Goal: Check status: Check status

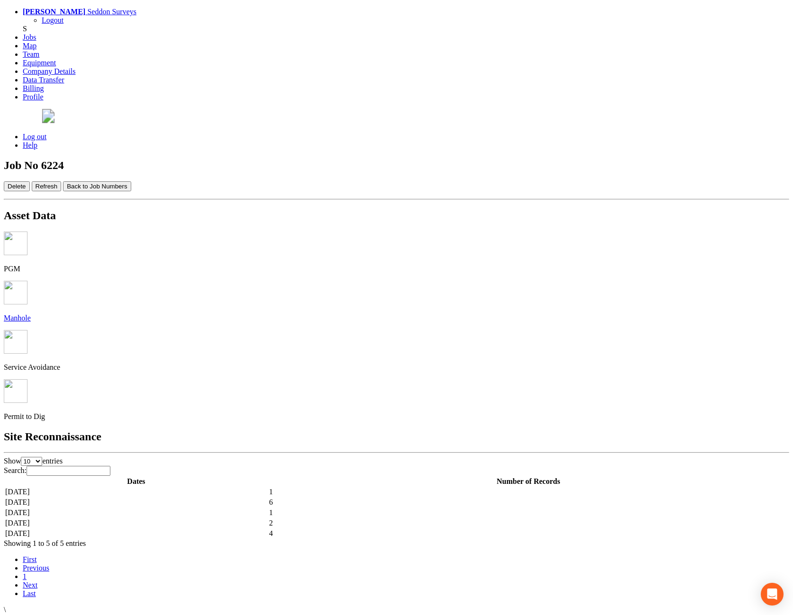
click at [259, 529] on td "[DATE]" at bounding box center [136, 533] width 263 height 9
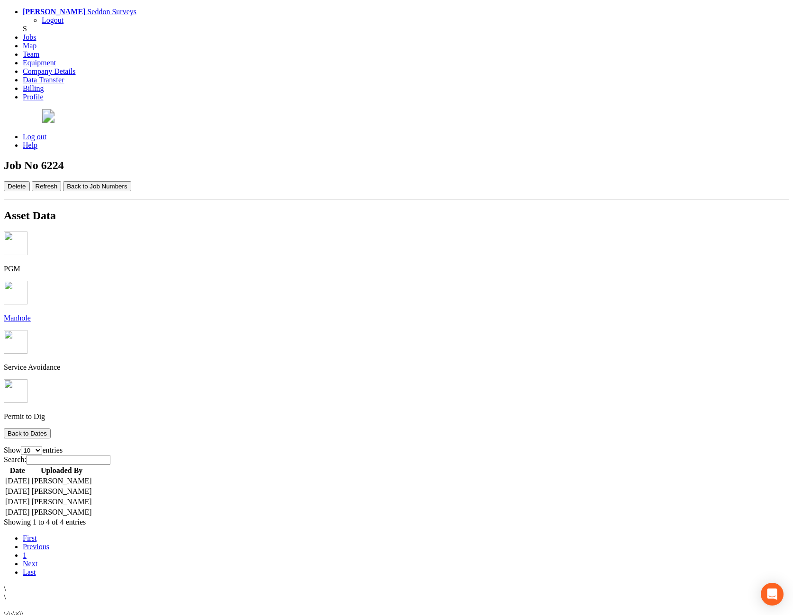
click at [30, 476] on td "[DATE]" at bounding box center [18, 480] width 26 height 9
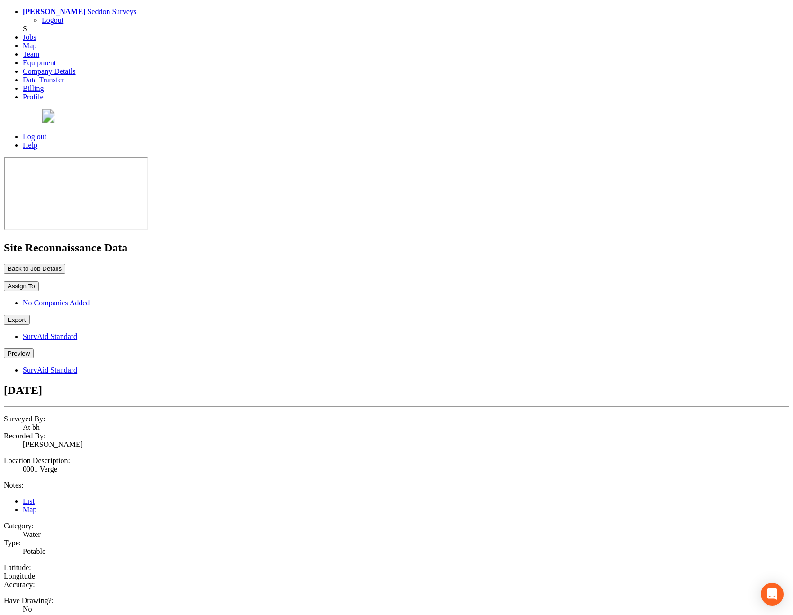
click at [65, 264] on button "Back to Job Details" at bounding box center [35, 269] width 62 height 10
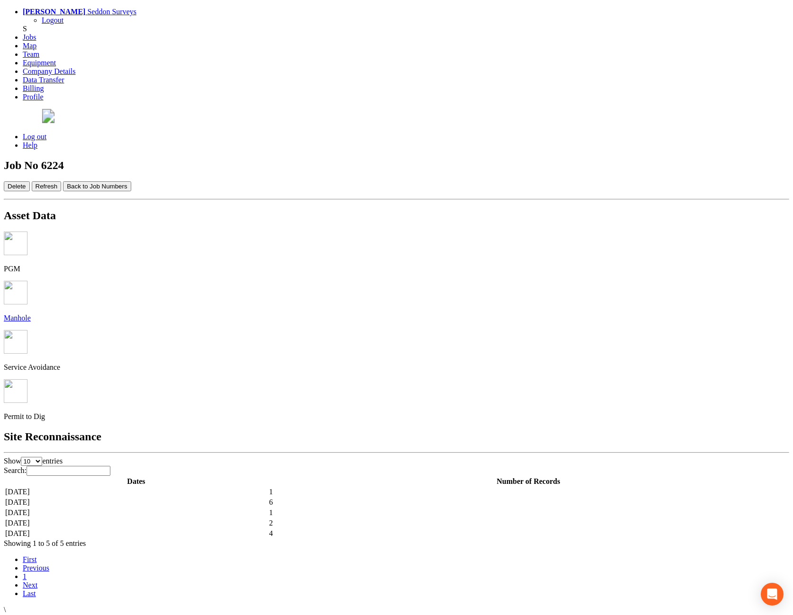
click at [268, 529] on td "[DATE]" at bounding box center [136, 533] width 263 height 9
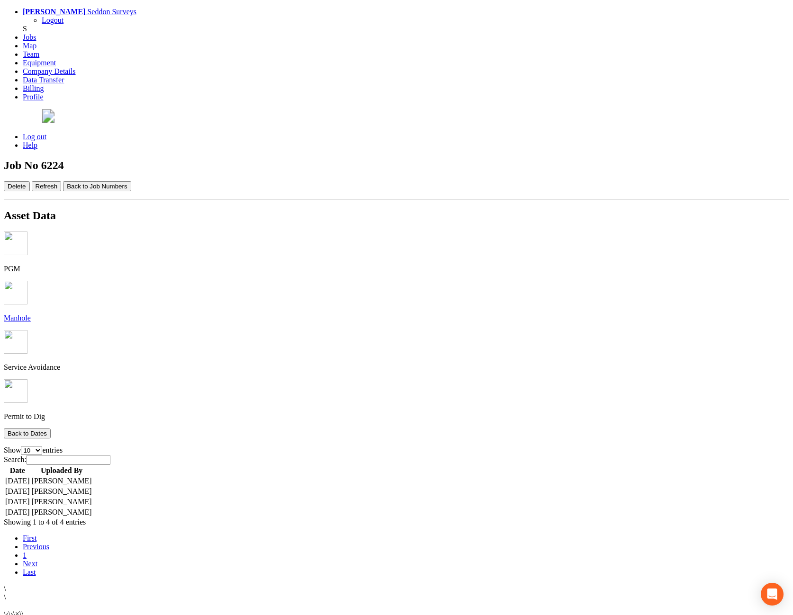
click at [30, 476] on td "[DATE]" at bounding box center [18, 480] width 26 height 9
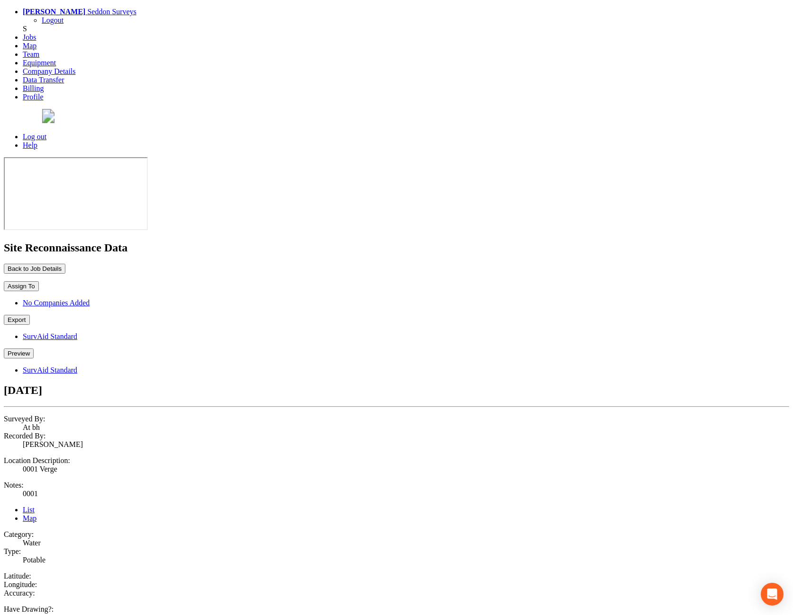
click at [65, 264] on button "Back to Job Details" at bounding box center [35, 269] width 62 height 10
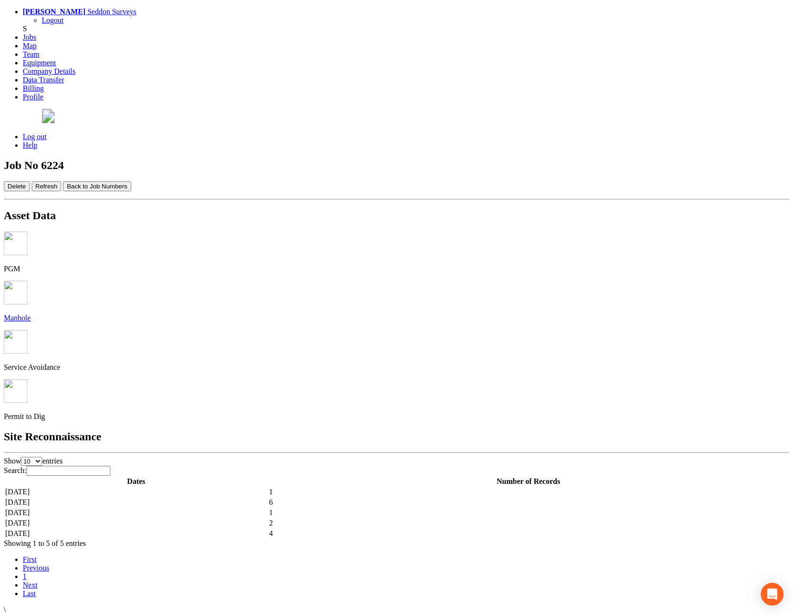
click at [268, 487] on td "[DATE]" at bounding box center [136, 491] width 263 height 9
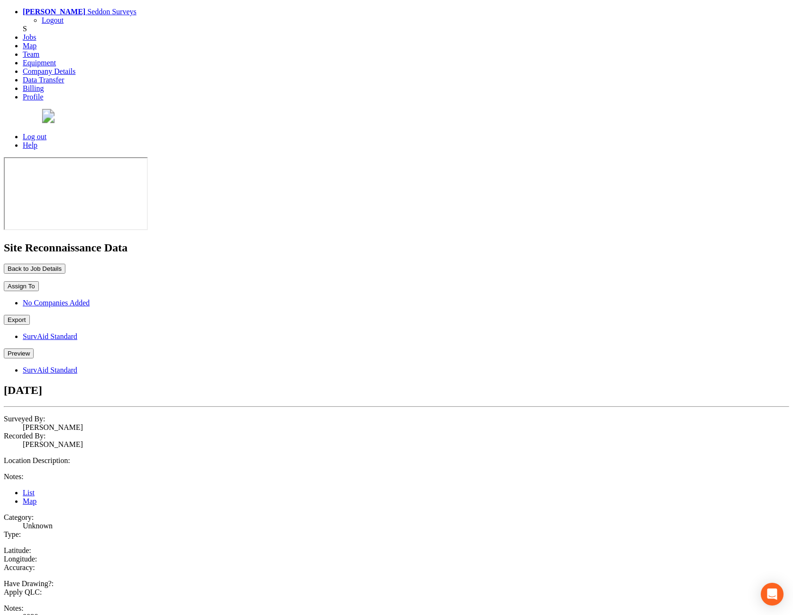
click at [65, 264] on button "Back to Job Details" at bounding box center [35, 269] width 62 height 10
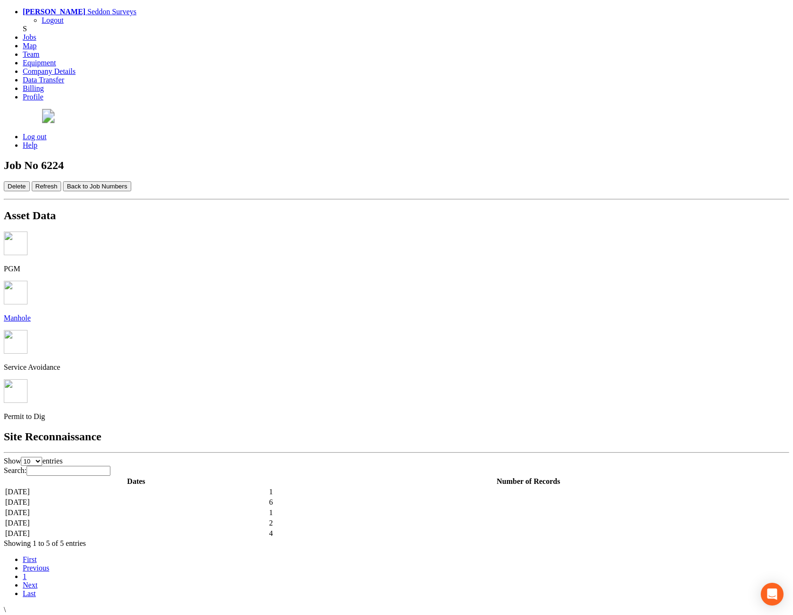
click at [230, 529] on td "[DATE]" at bounding box center [136, 533] width 263 height 9
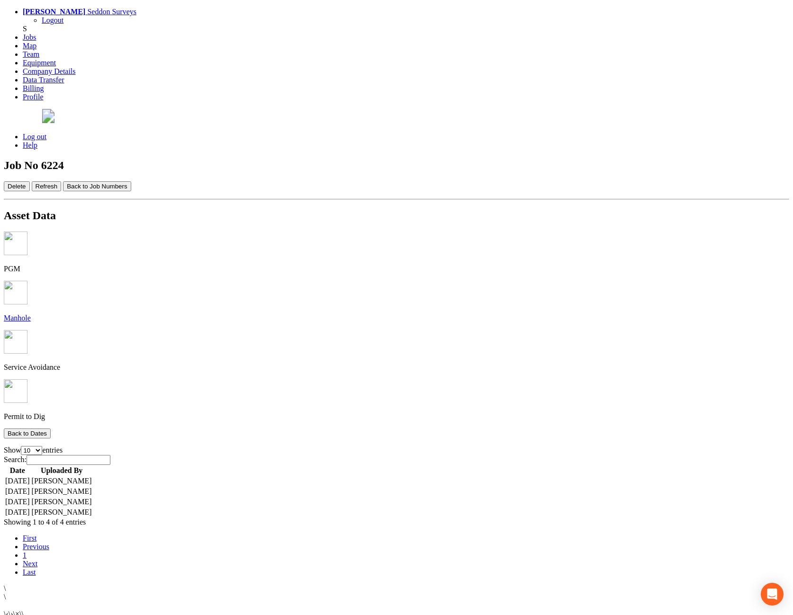
click at [30, 476] on td "[DATE]" at bounding box center [18, 480] width 26 height 9
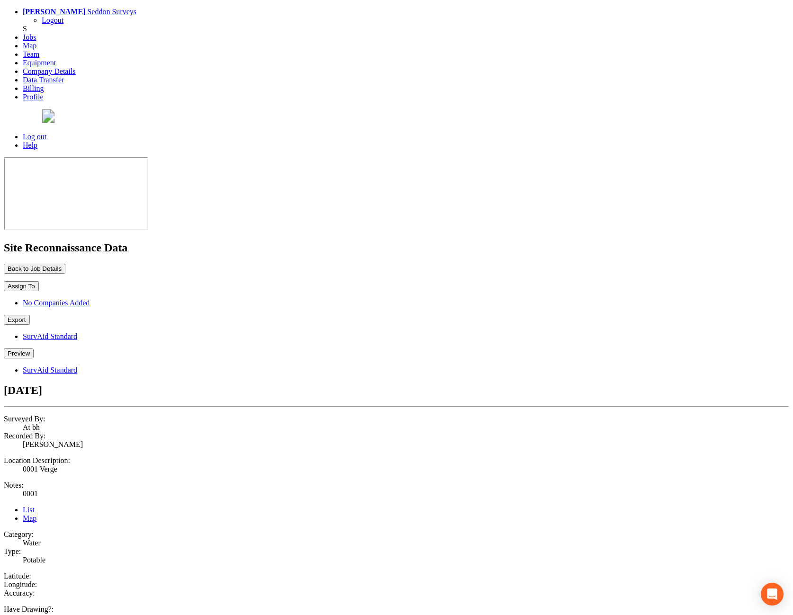
click at [65, 264] on button "Back to Job Details" at bounding box center [35, 269] width 62 height 10
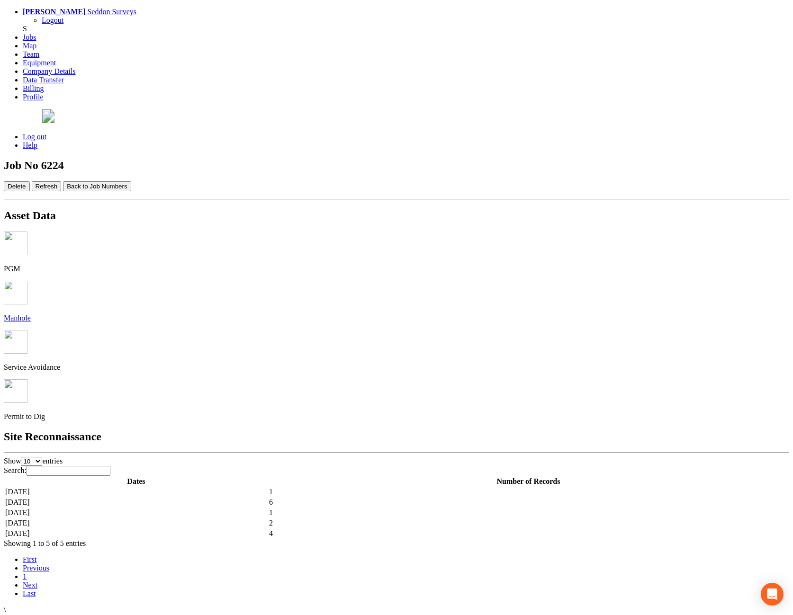
click at [268, 529] on td "[DATE]" at bounding box center [136, 533] width 263 height 9
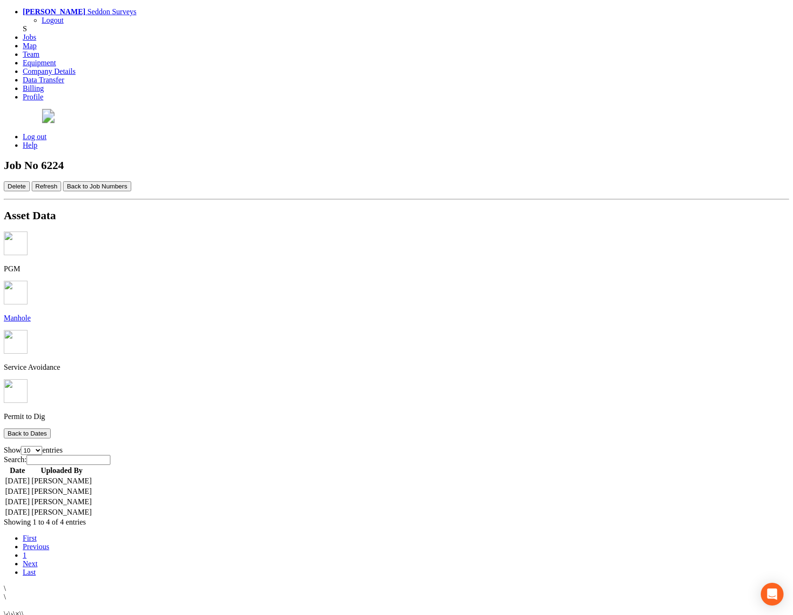
click at [30, 487] on td "[DATE]" at bounding box center [18, 491] width 26 height 9
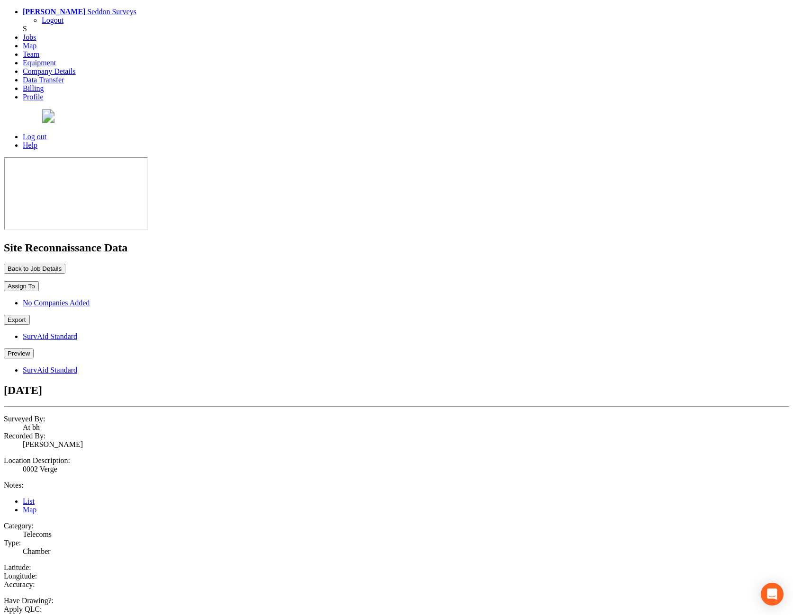
click at [65, 264] on button "Back to Job Details" at bounding box center [35, 269] width 62 height 10
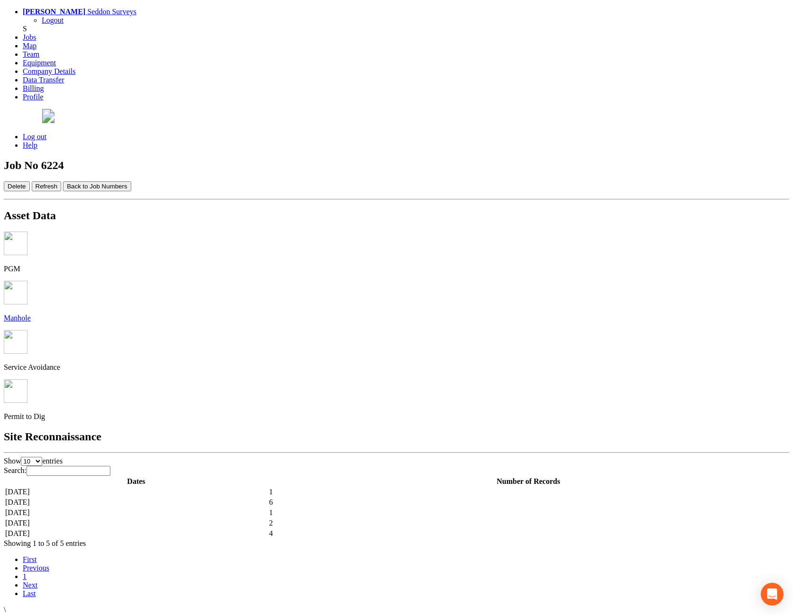
click at [253, 529] on td "[DATE]" at bounding box center [136, 533] width 263 height 9
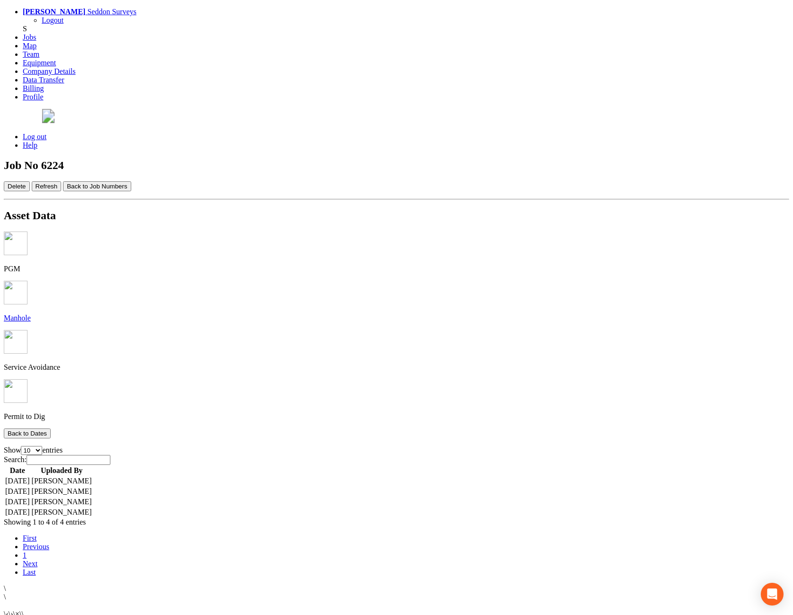
click at [30, 497] on td "[DATE]" at bounding box center [18, 501] width 26 height 9
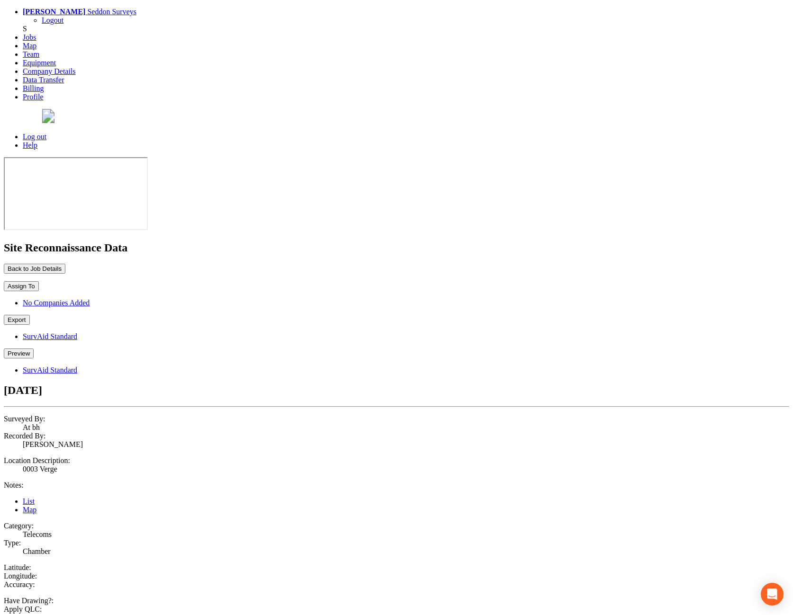
click at [65, 264] on button "Back to Job Details" at bounding box center [35, 269] width 62 height 10
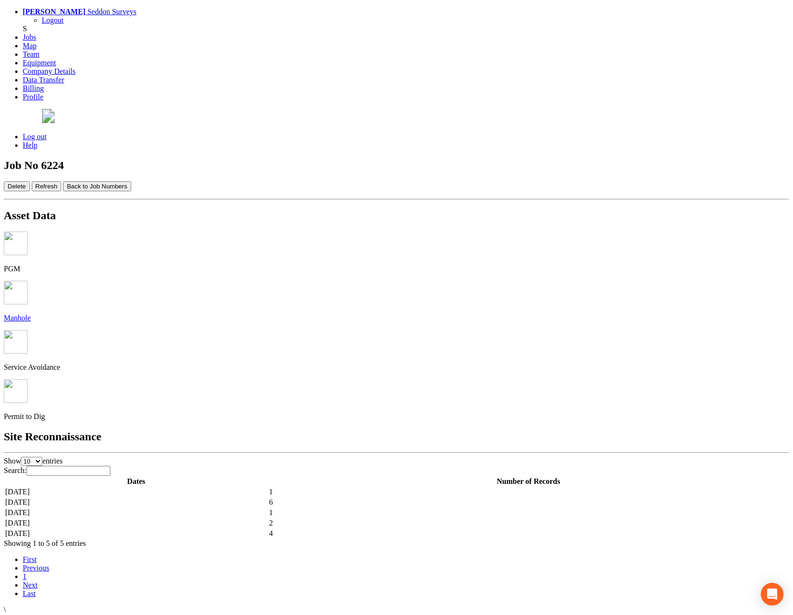
click at [268, 529] on td "[DATE]" at bounding box center [136, 533] width 263 height 9
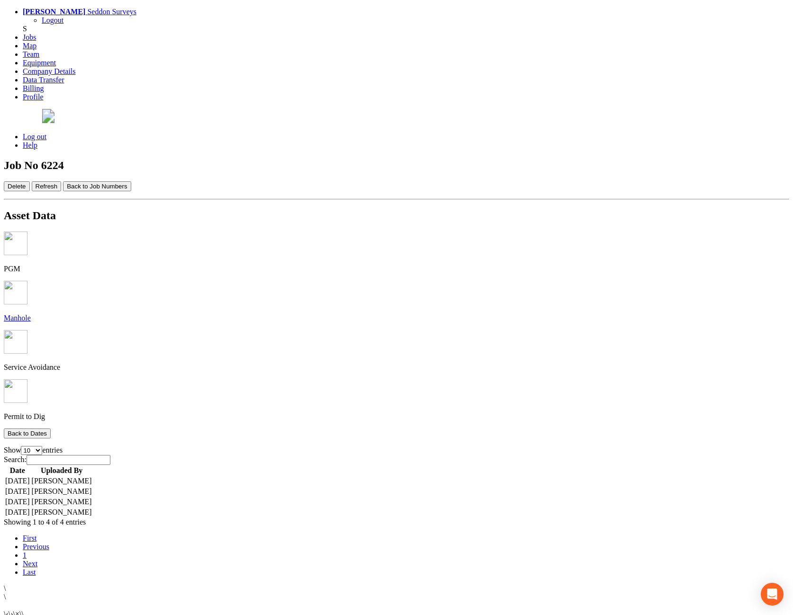
click at [30, 508] on td "[DATE]" at bounding box center [18, 512] width 26 height 9
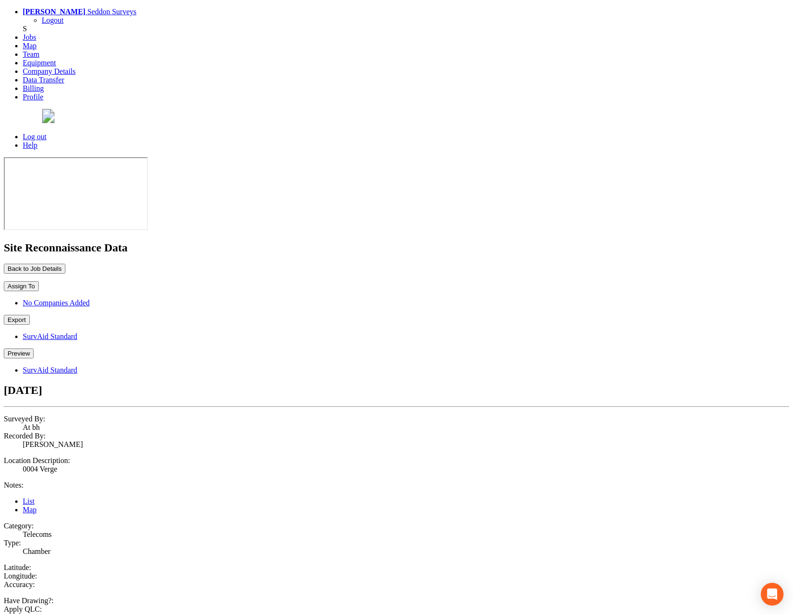
click at [65, 264] on button "Back to Job Details" at bounding box center [35, 269] width 62 height 10
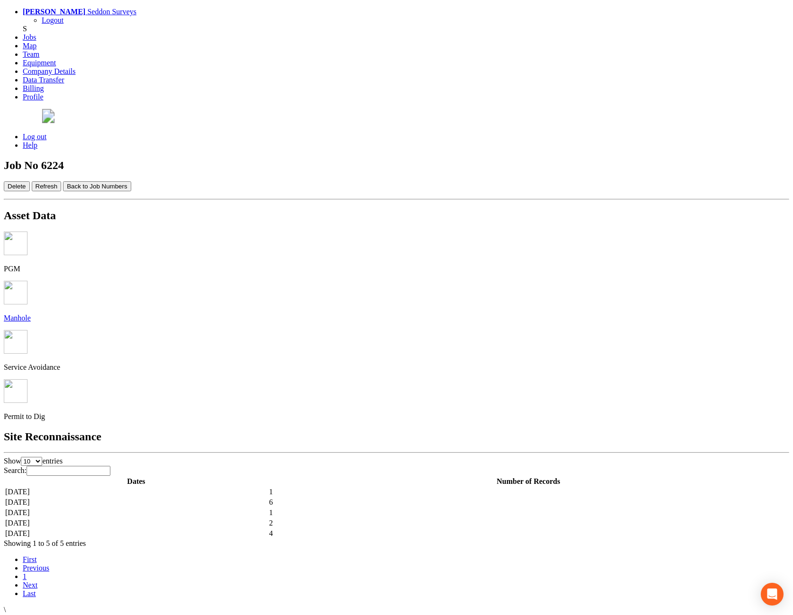
click at [260, 529] on td "[DATE]" at bounding box center [136, 533] width 263 height 9
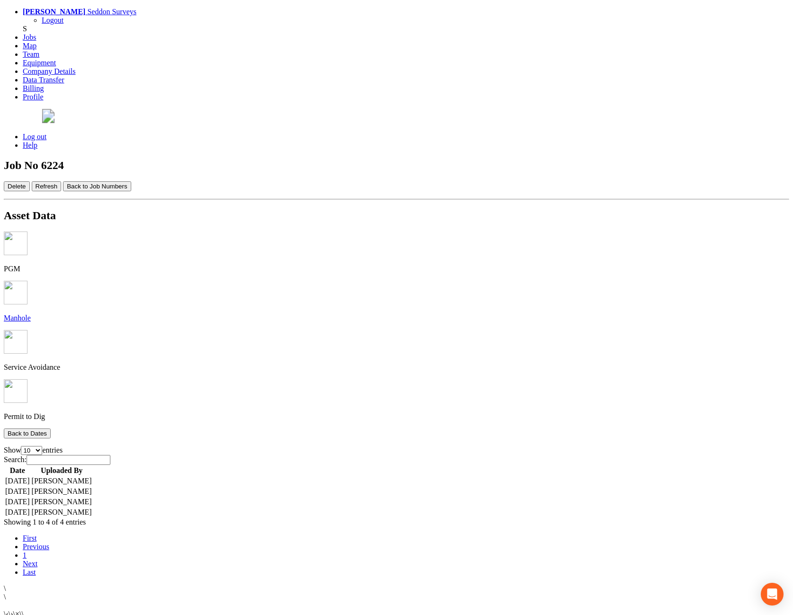
click at [30, 476] on td "[DATE]" at bounding box center [18, 480] width 26 height 9
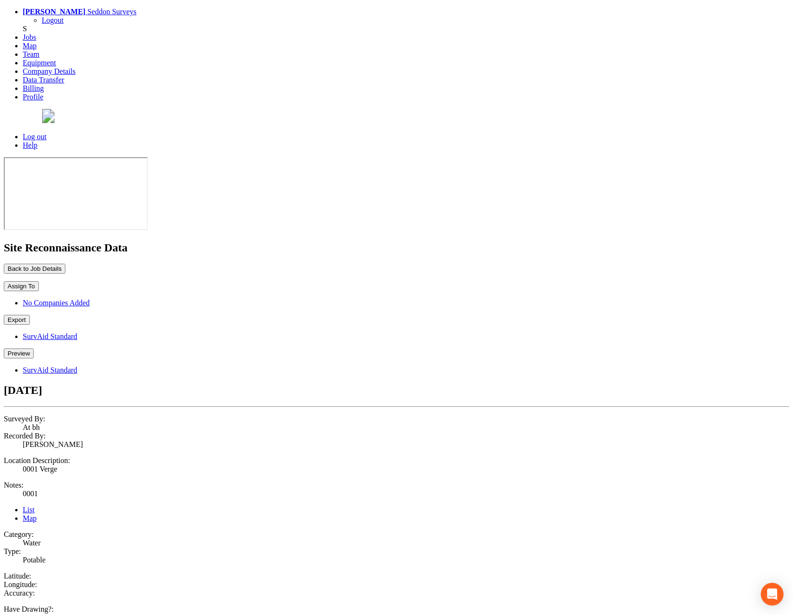
click at [65, 264] on button "Back to Job Details" at bounding box center [35, 269] width 62 height 10
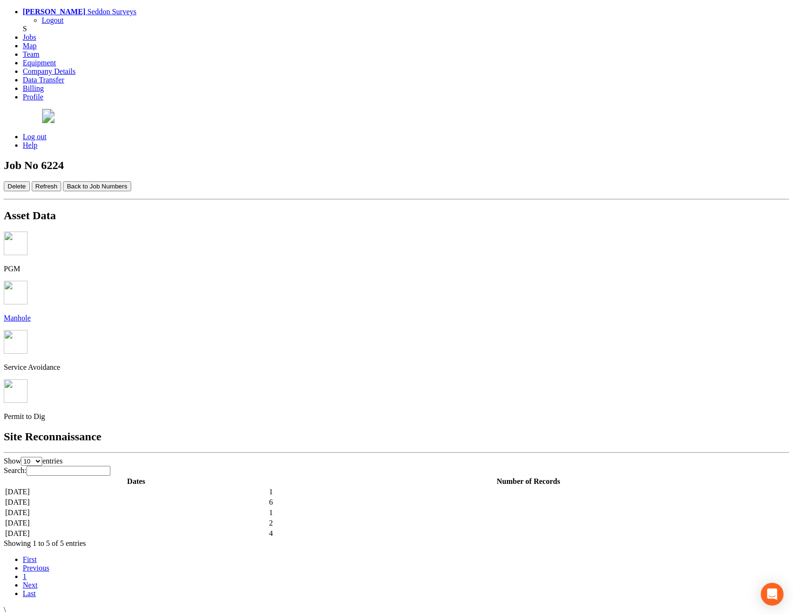
click at [222, 529] on td "[DATE]" at bounding box center [136, 533] width 263 height 9
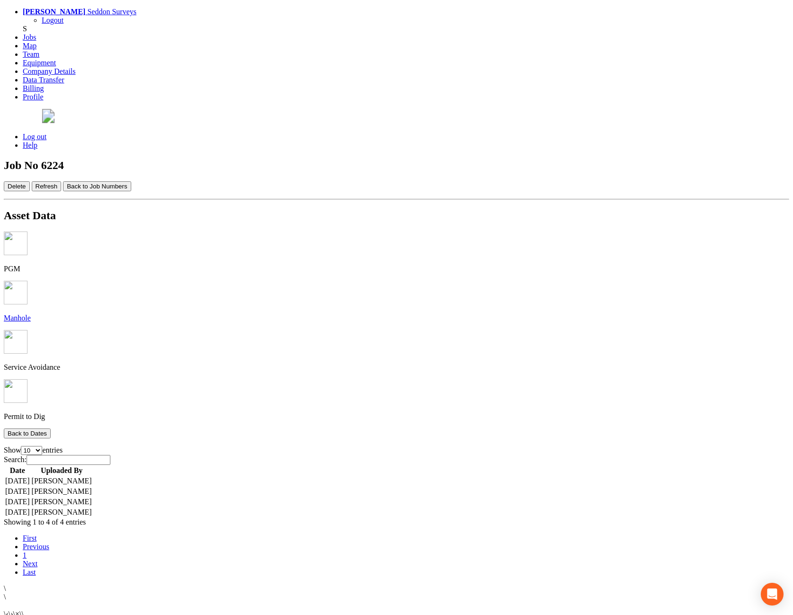
click at [30, 487] on td "[DATE]" at bounding box center [18, 491] width 26 height 9
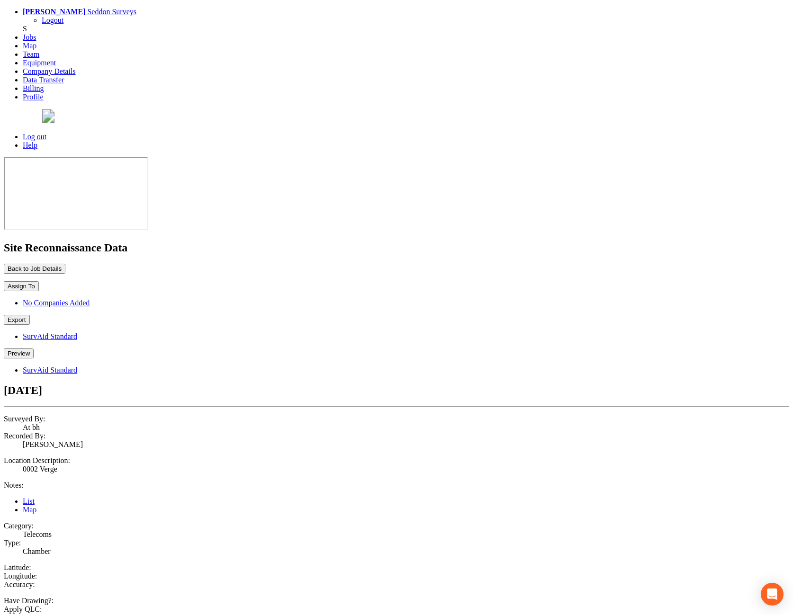
click at [65, 264] on button "Back to Job Details" at bounding box center [35, 269] width 62 height 10
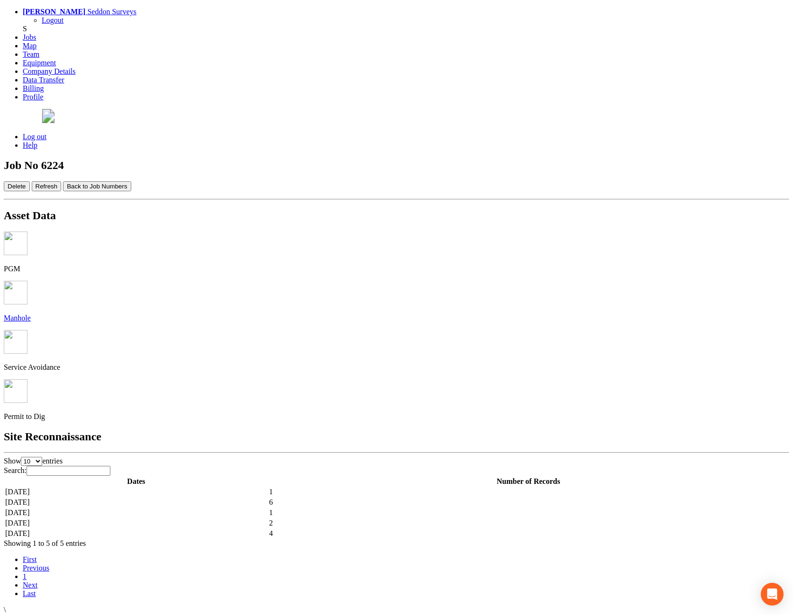
click at [251, 529] on td "[DATE]" at bounding box center [136, 533] width 263 height 9
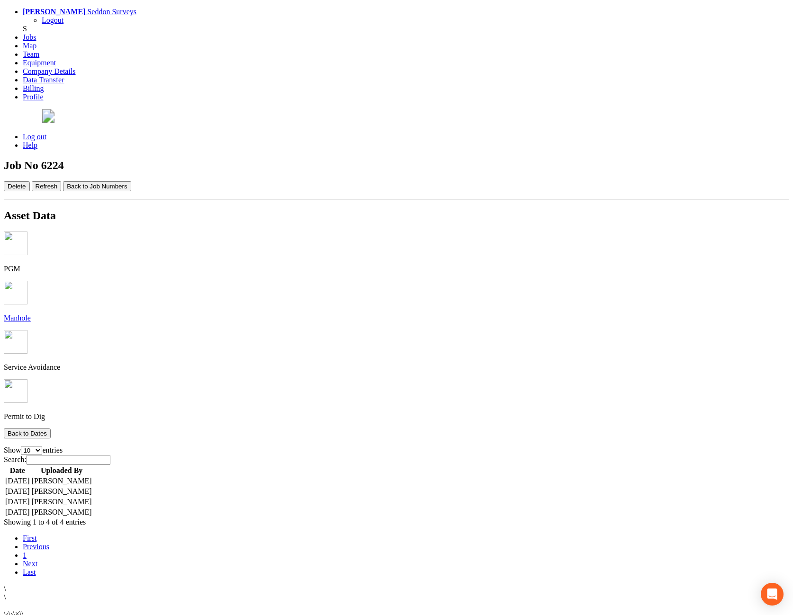
click at [30, 497] on td "[DATE]" at bounding box center [18, 501] width 26 height 9
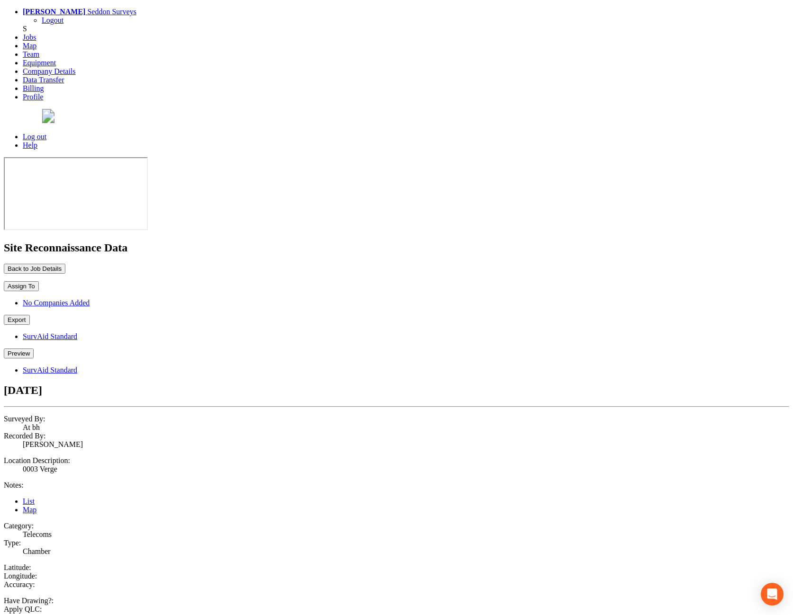
click at [65, 264] on button "Back to Job Details" at bounding box center [35, 269] width 62 height 10
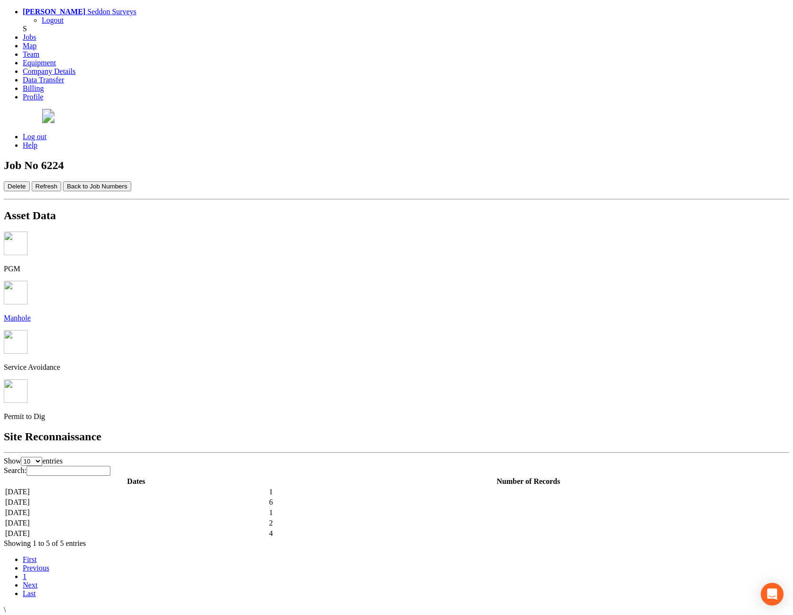
click at [247, 529] on td "[DATE]" at bounding box center [136, 533] width 263 height 9
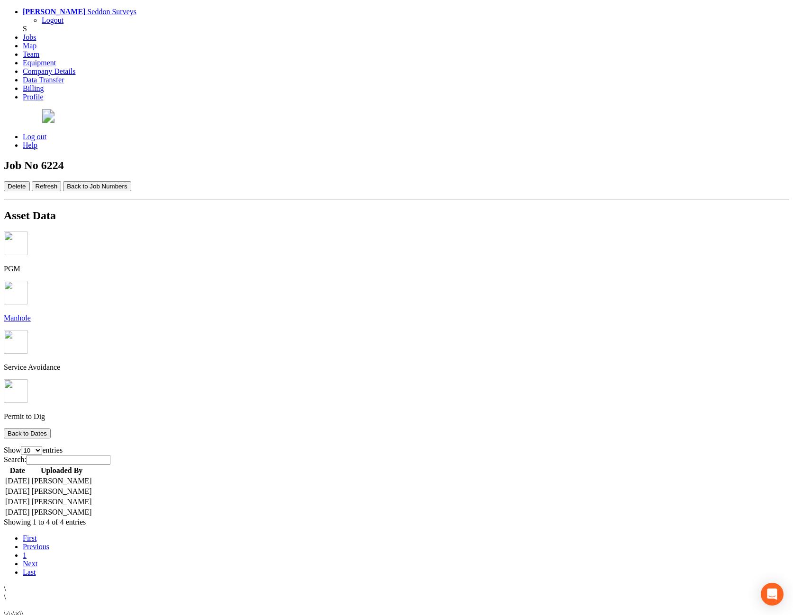
click at [30, 508] on td "[DATE]" at bounding box center [18, 512] width 26 height 9
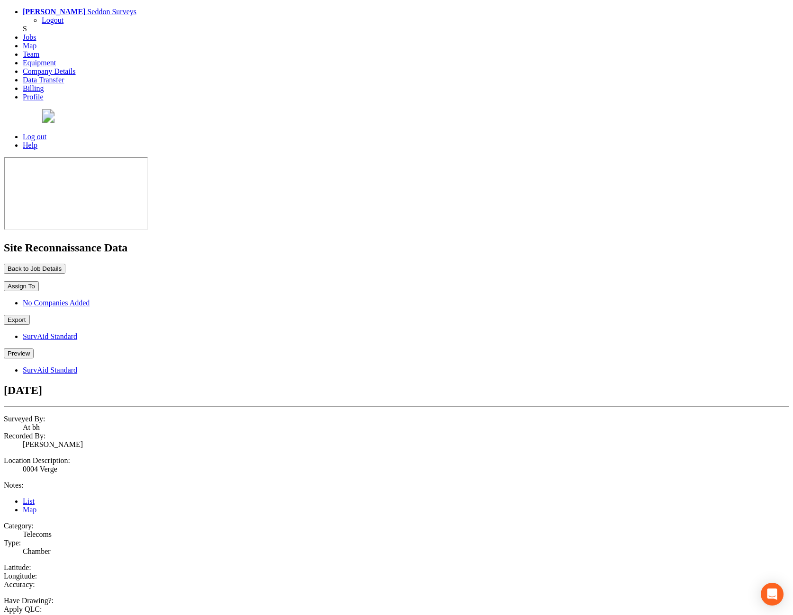
click at [65, 264] on button "Back to Job Details" at bounding box center [35, 269] width 62 height 10
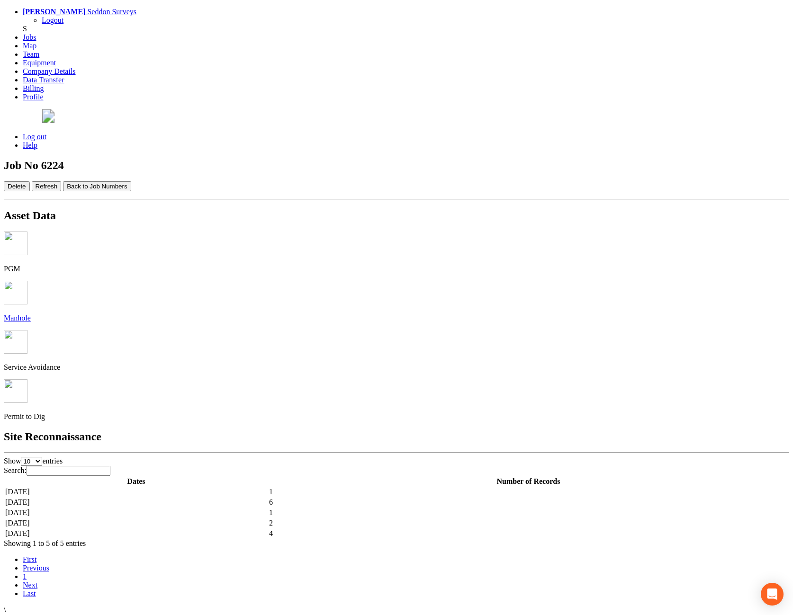
click at [258, 519] on td "[DATE]" at bounding box center [136, 523] width 263 height 9
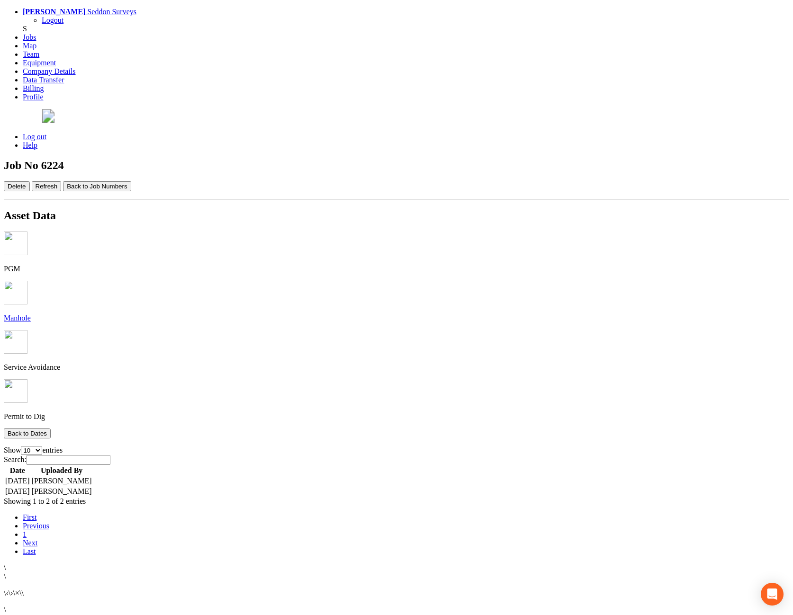
click at [30, 476] on td "[DATE]" at bounding box center [18, 480] width 26 height 9
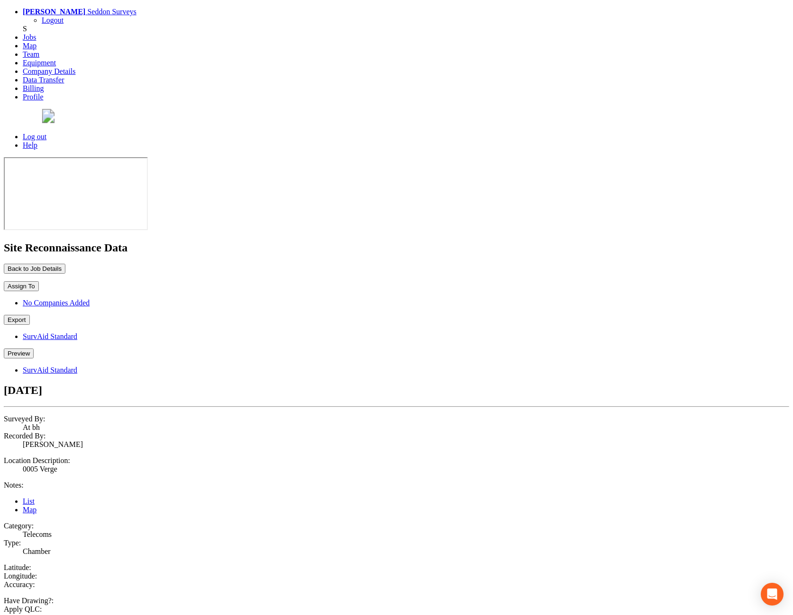
click at [65, 264] on button "Back to Job Details" at bounding box center [35, 269] width 62 height 10
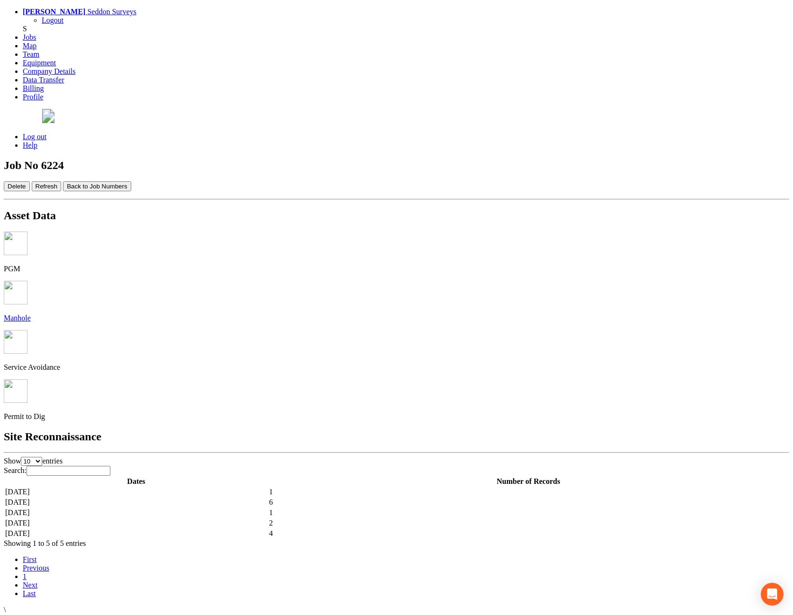
click at [268, 519] on td "[DATE]" at bounding box center [136, 523] width 263 height 9
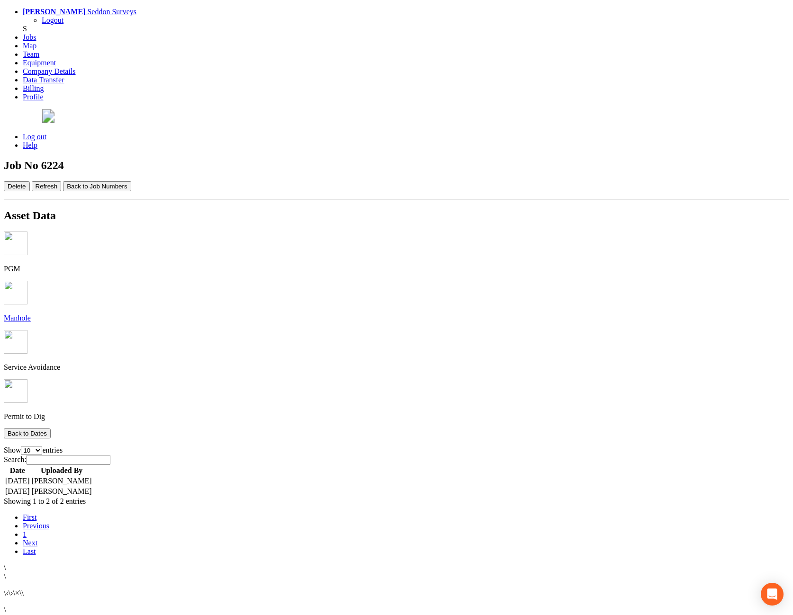
click at [30, 487] on td "[DATE]" at bounding box center [18, 491] width 26 height 9
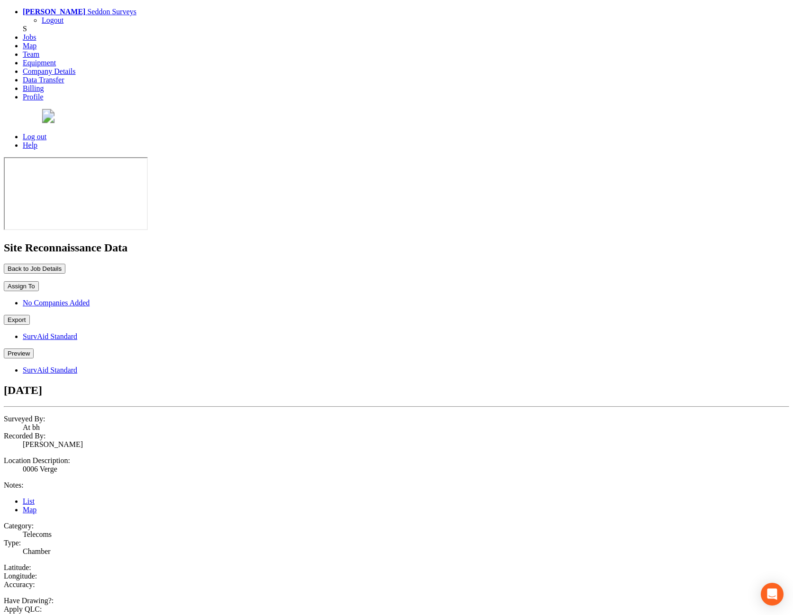
click at [65, 264] on button "Back to Job Details" at bounding box center [35, 269] width 62 height 10
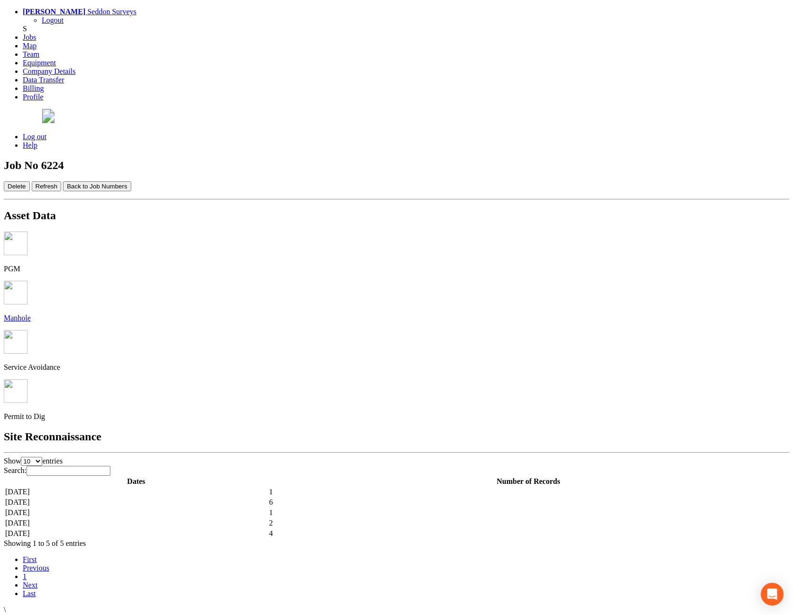
click at [268, 508] on td "[DATE]" at bounding box center [136, 512] width 263 height 9
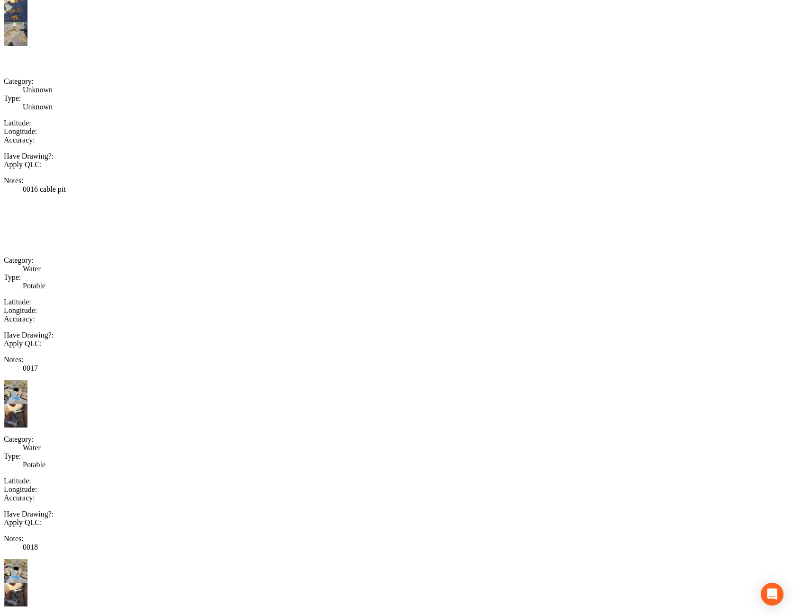
scroll to position [1248, 0]
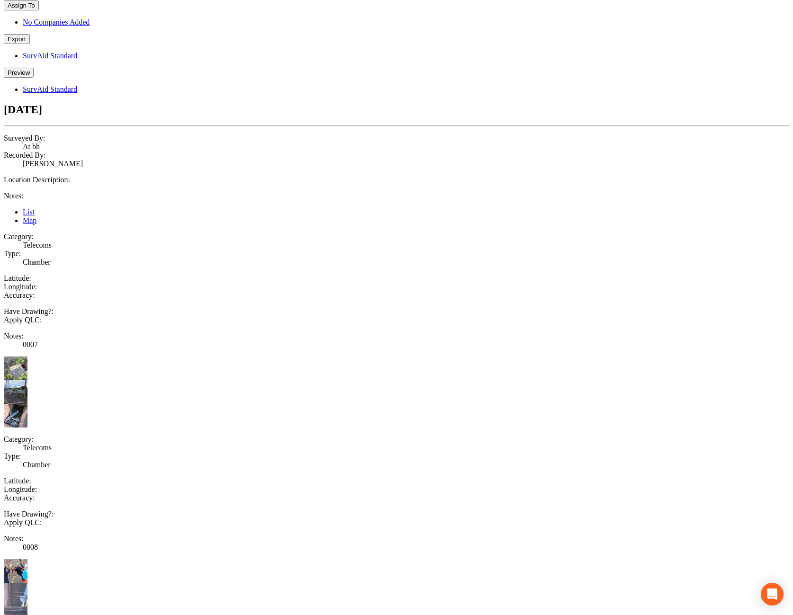
scroll to position [280, 0]
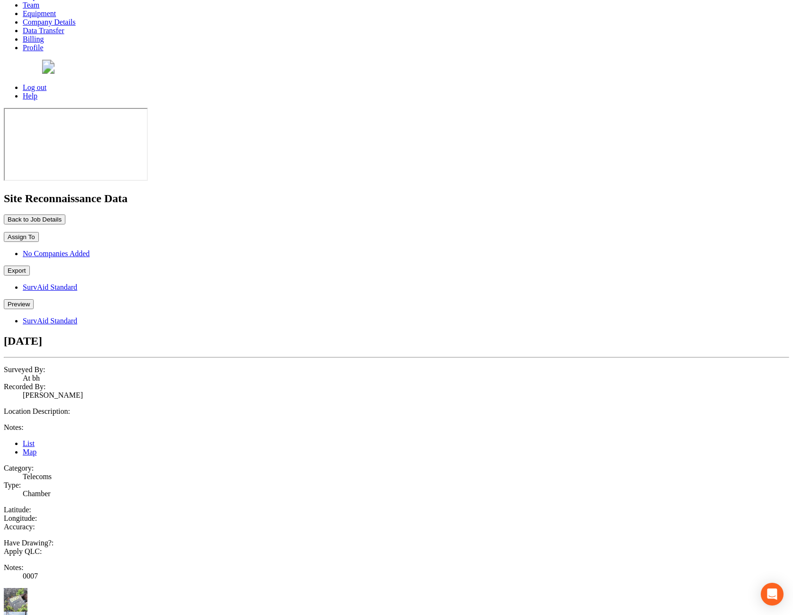
scroll to position [0, 0]
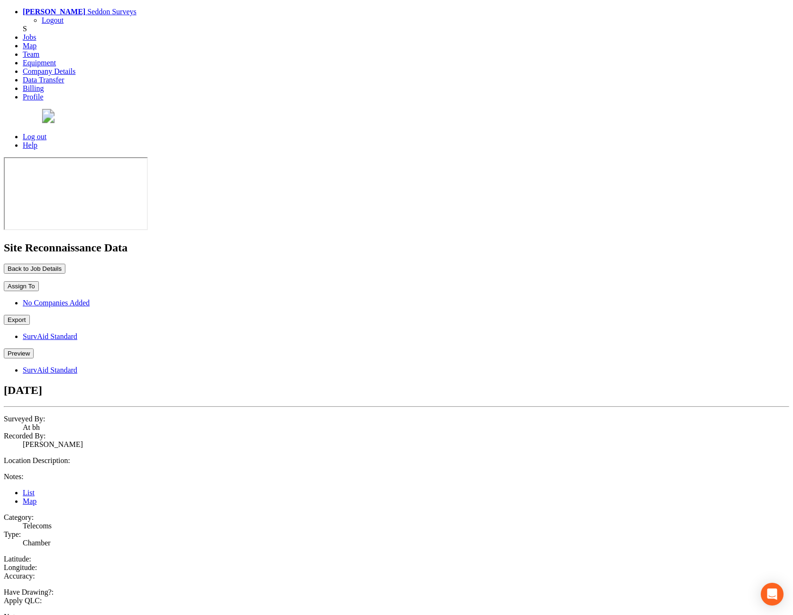
click at [65, 264] on button "Back to Job Details" at bounding box center [35, 269] width 62 height 10
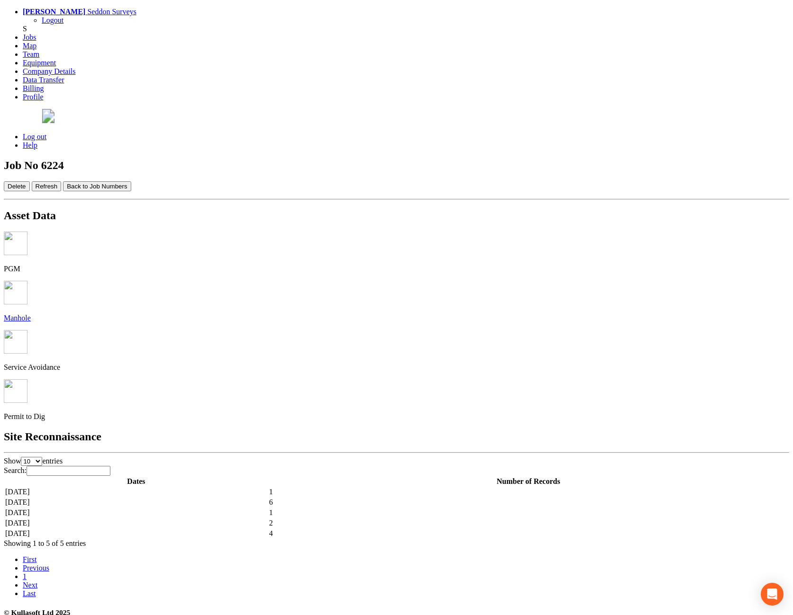
click at [268, 508] on td "[DATE]" at bounding box center [136, 512] width 263 height 9
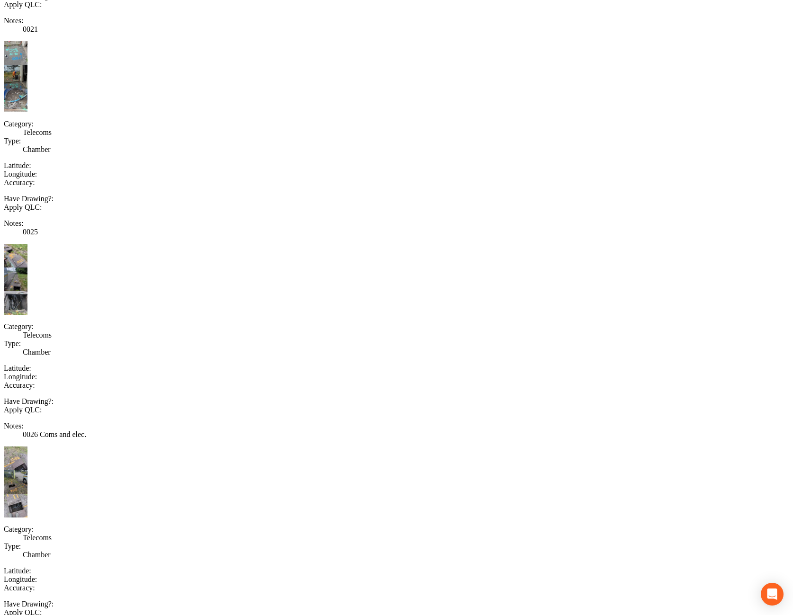
scroll to position [2327, 0]
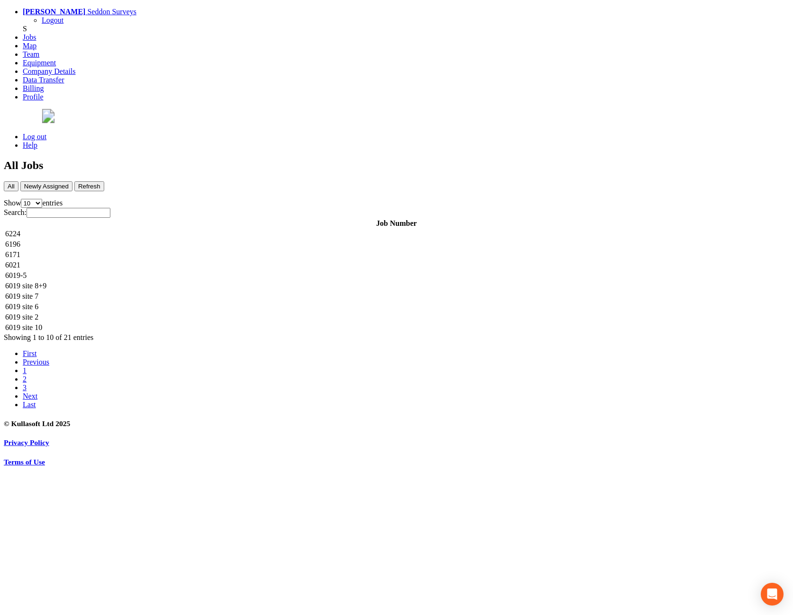
click at [216, 229] on td "6224" at bounding box center [396, 233] width 783 height 9
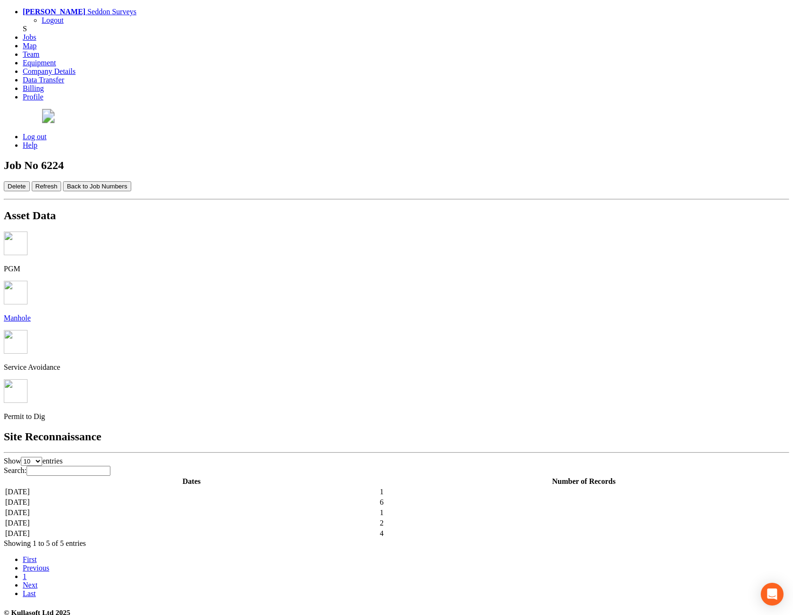
click at [322, 508] on td "[DATE]" at bounding box center [192, 512] width 374 height 9
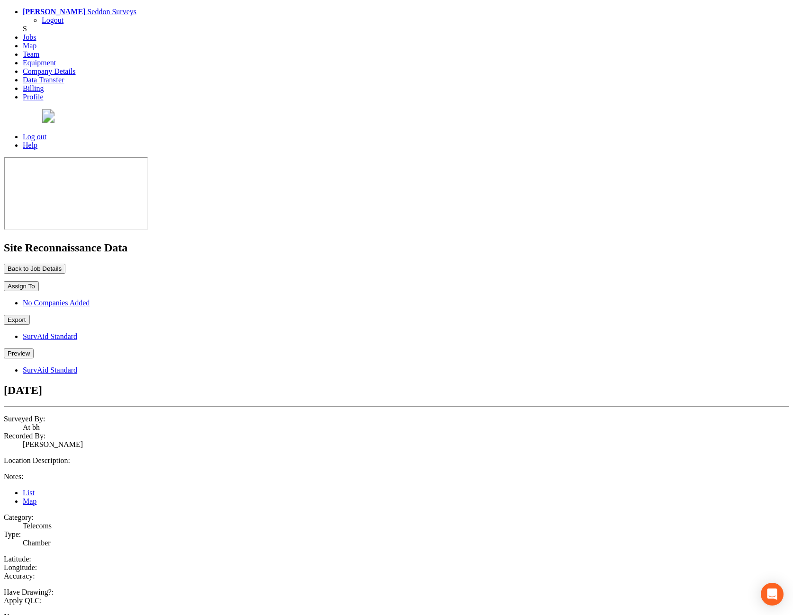
click at [65, 264] on button "Back to Job Details" at bounding box center [35, 269] width 62 height 10
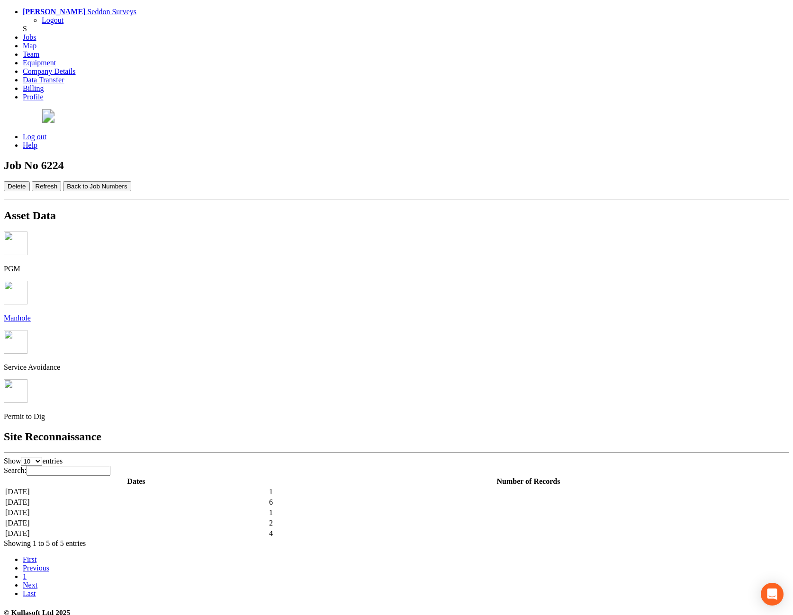
click at [216, 498] on td "[DATE]" at bounding box center [136, 502] width 263 height 9
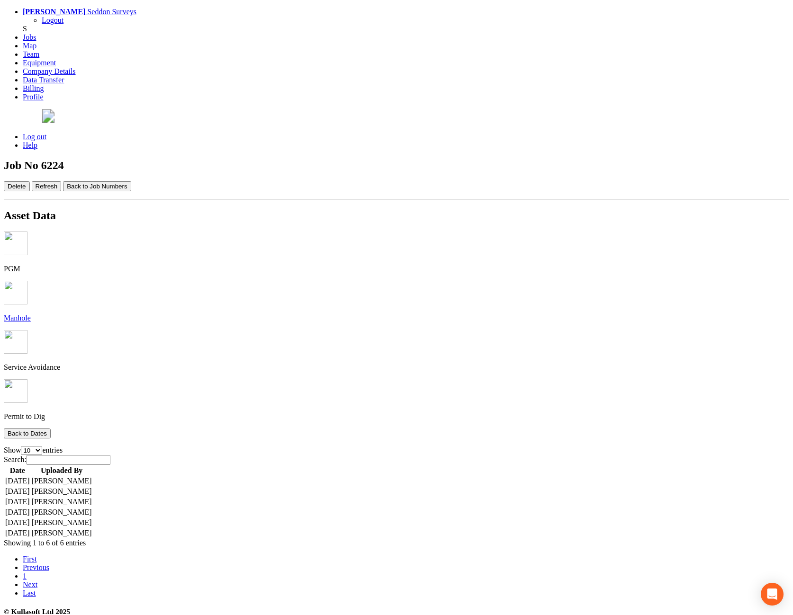
click at [30, 476] on td "[DATE]" at bounding box center [18, 480] width 26 height 9
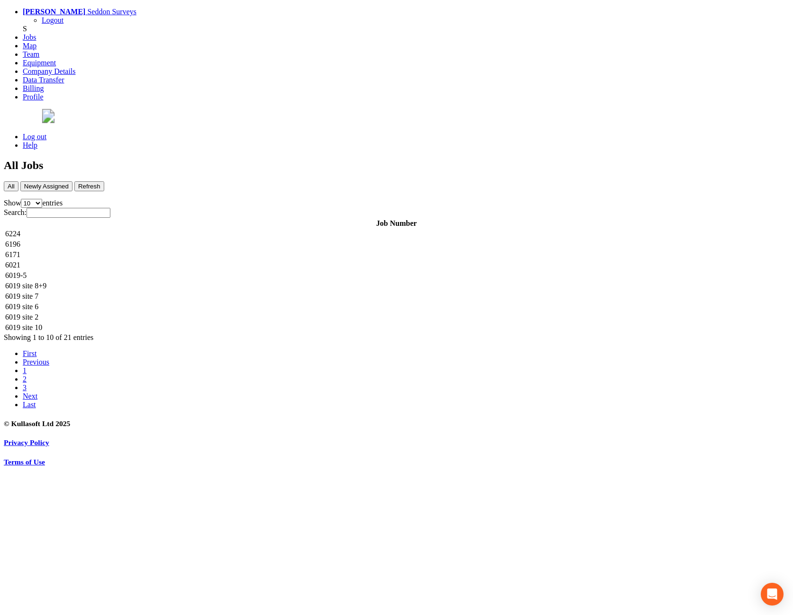
click at [247, 229] on td "6224" at bounding box center [396, 233] width 783 height 9
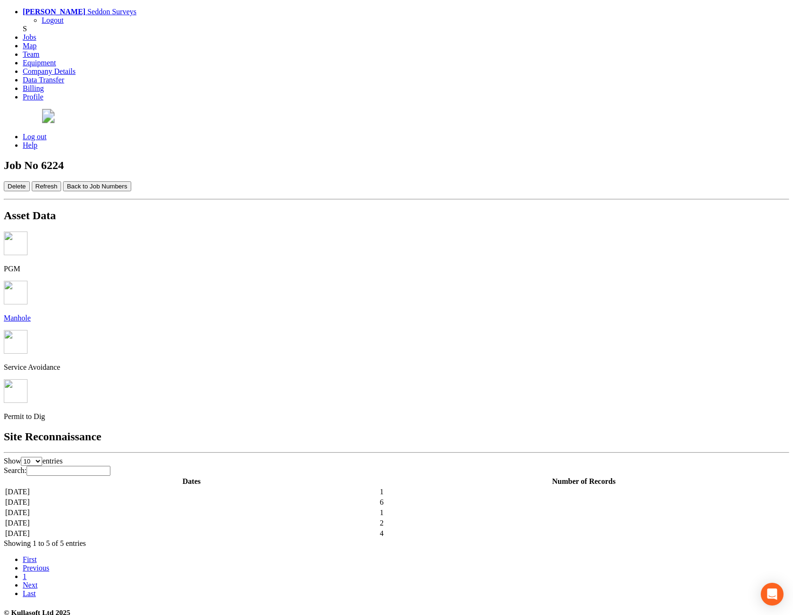
click at [285, 498] on td "[DATE]" at bounding box center [192, 502] width 374 height 9
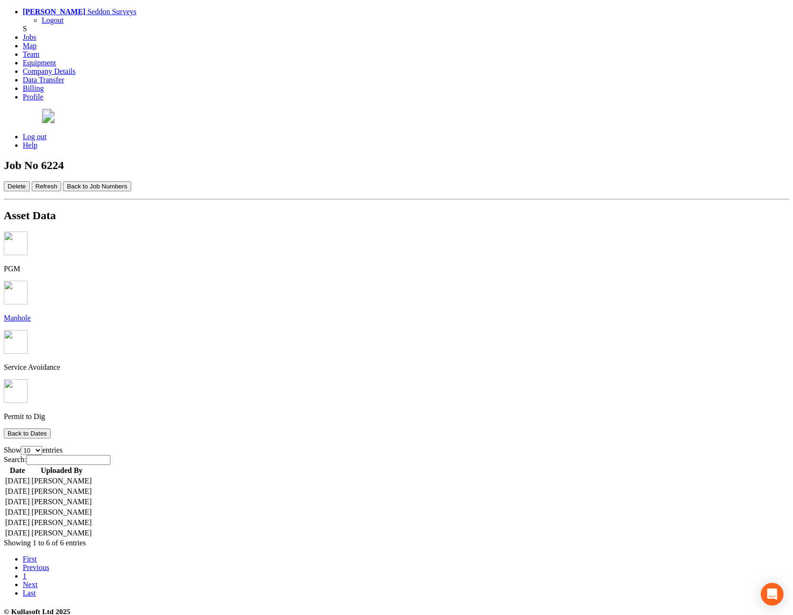
click at [30, 476] on td "[DATE]" at bounding box center [18, 480] width 26 height 9
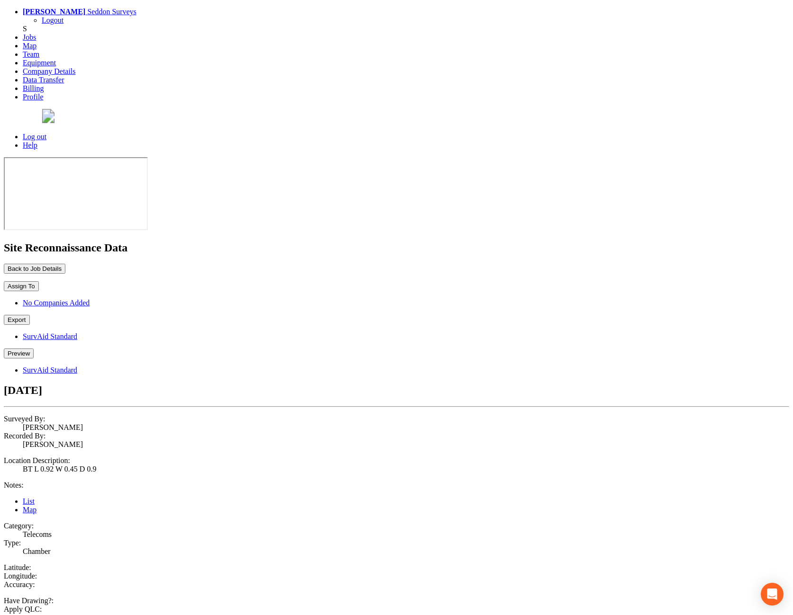
click at [65, 264] on button "Back to Job Details" at bounding box center [35, 269] width 62 height 10
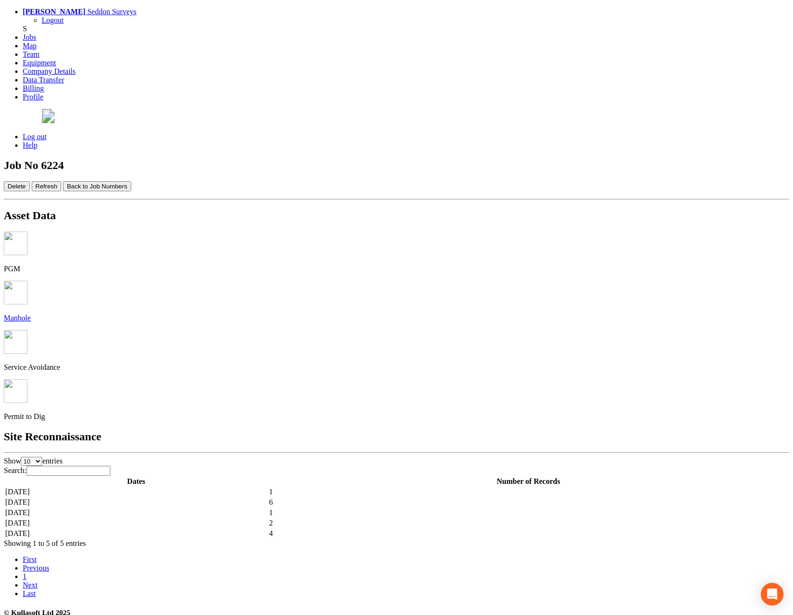
click at [218, 498] on td "[DATE]" at bounding box center [136, 502] width 263 height 9
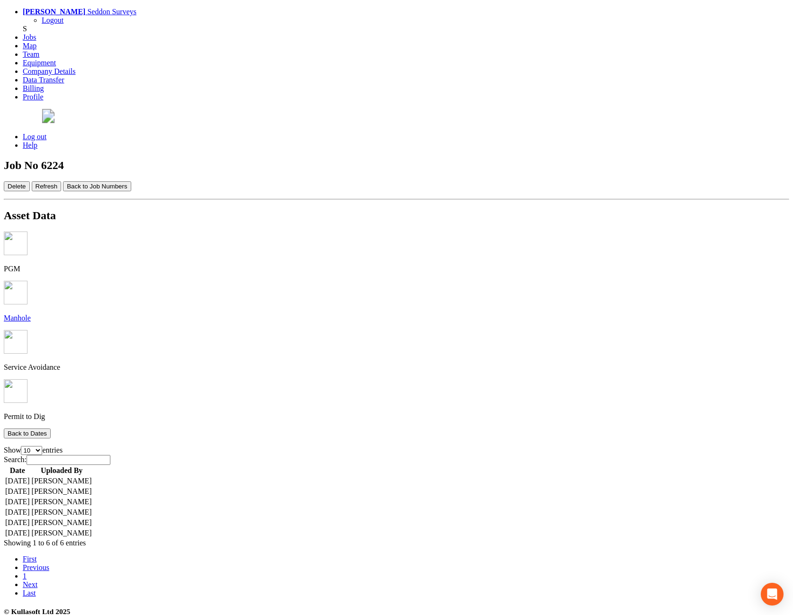
click at [30, 476] on td "[DATE]" at bounding box center [18, 480] width 26 height 9
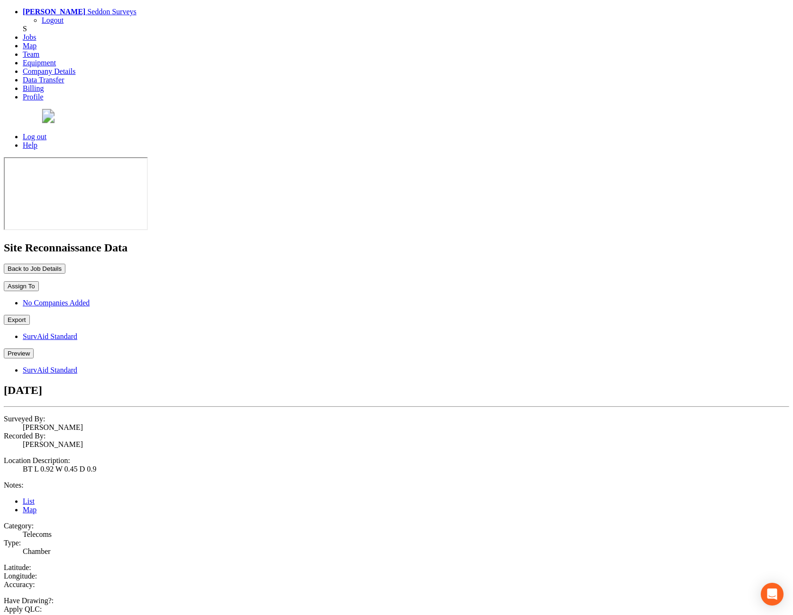
click at [65, 264] on button "Back to Job Details" at bounding box center [35, 269] width 62 height 10
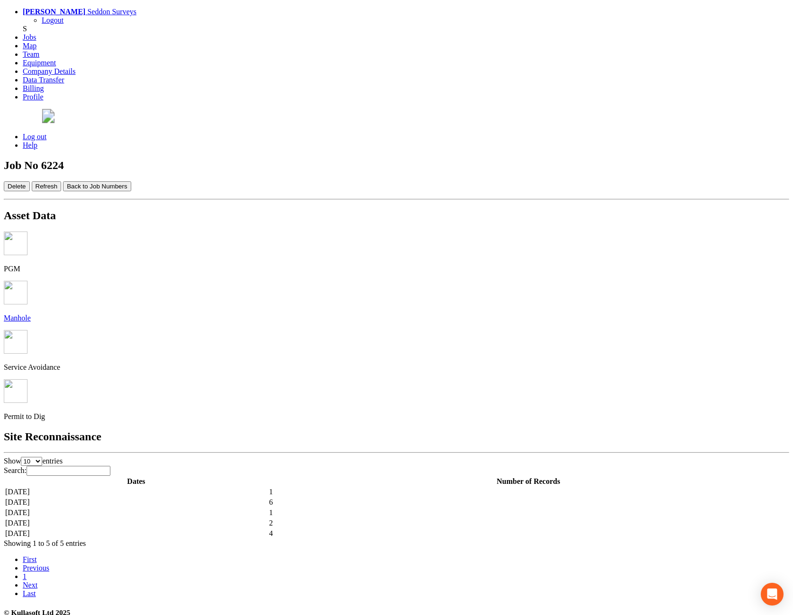
click at [234, 498] on td "[DATE]" at bounding box center [136, 502] width 263 height 9
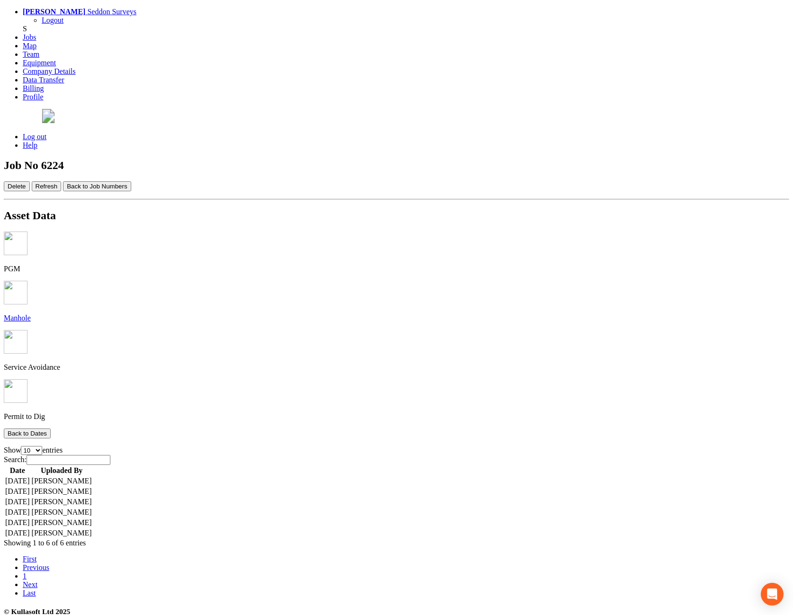
click at [30, 487] on td "[DATE]" at bounding box center [18, 491] width 26 height 9
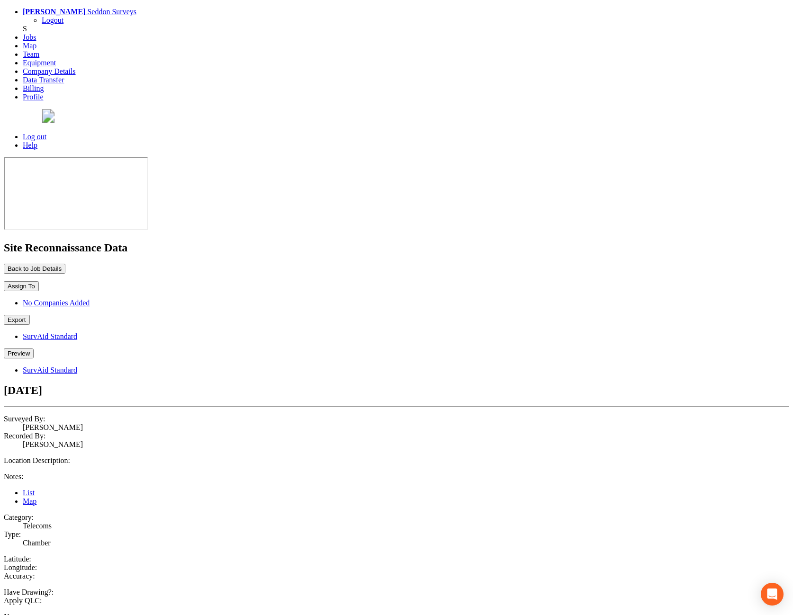
click at [65, 264] on button "Back to Job Details" at bounding box center [35, 269] width 62 height 10
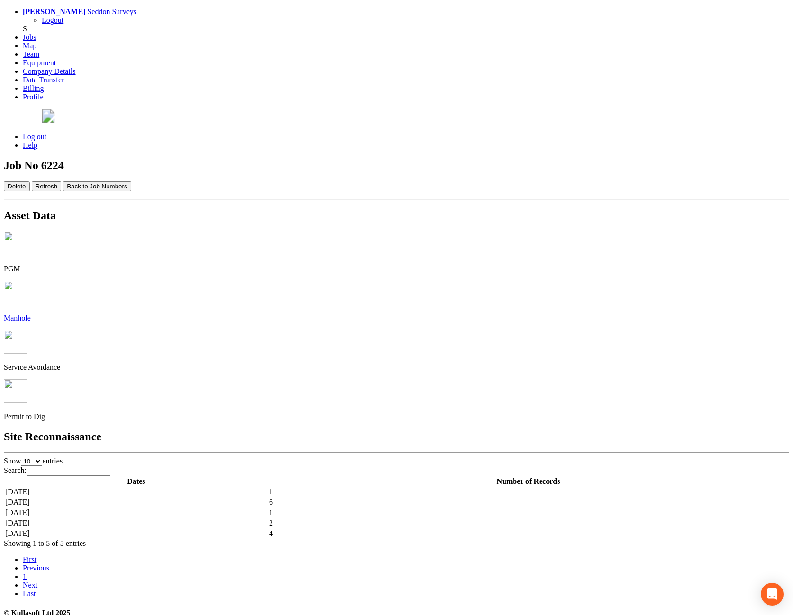
click at [268, 498] on td "[DATE]" at bounding box center [136, 502] width 263 height 9
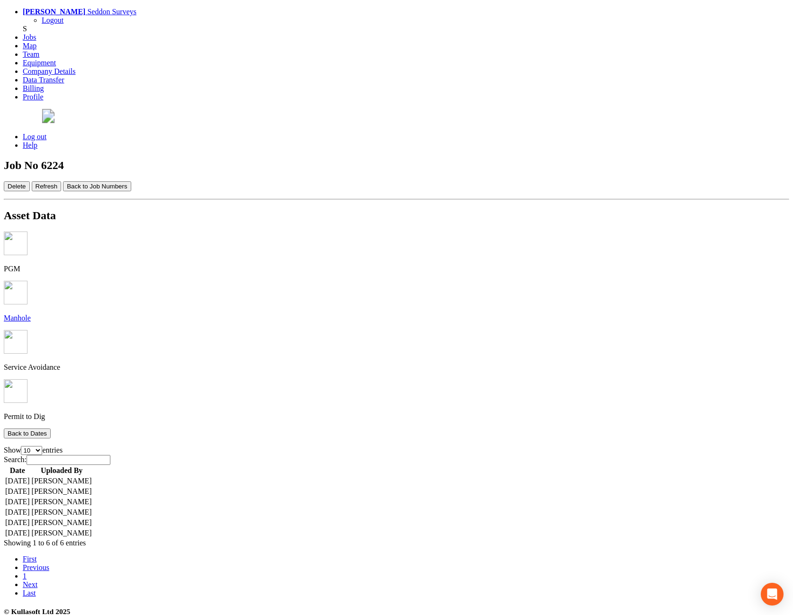
click at [30, 497] on td "[DATE]" at bounding box center [18, 501] width 26 height 9
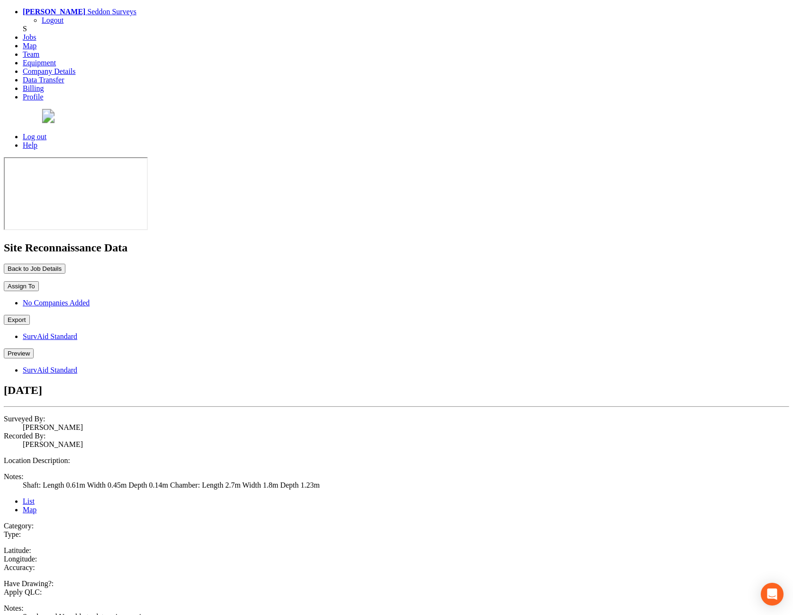
drag, startPoint x: 171, startPoint y: 93, endPoint x: 172, endPoint y: 105, distance: 11.4
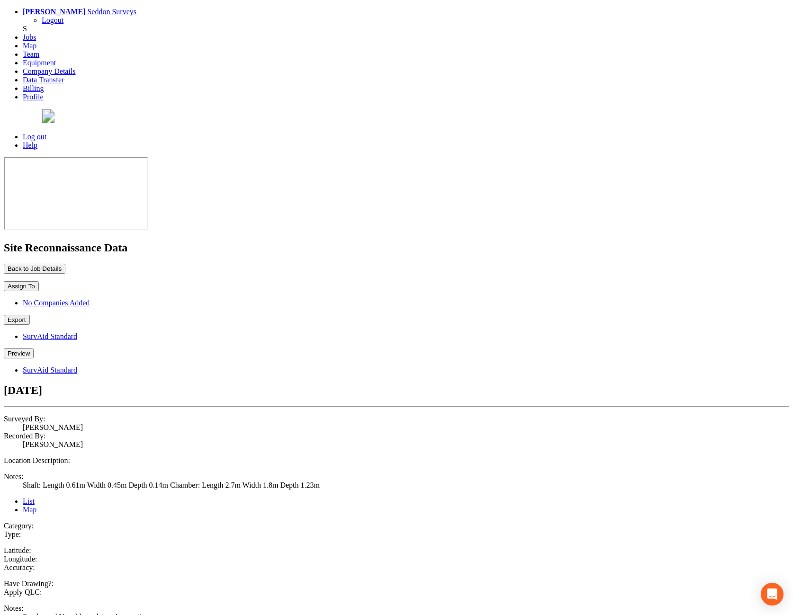
click at [65, 264] on button "Back to Job Details" at bounding box center [35, 269] width 62 height 10
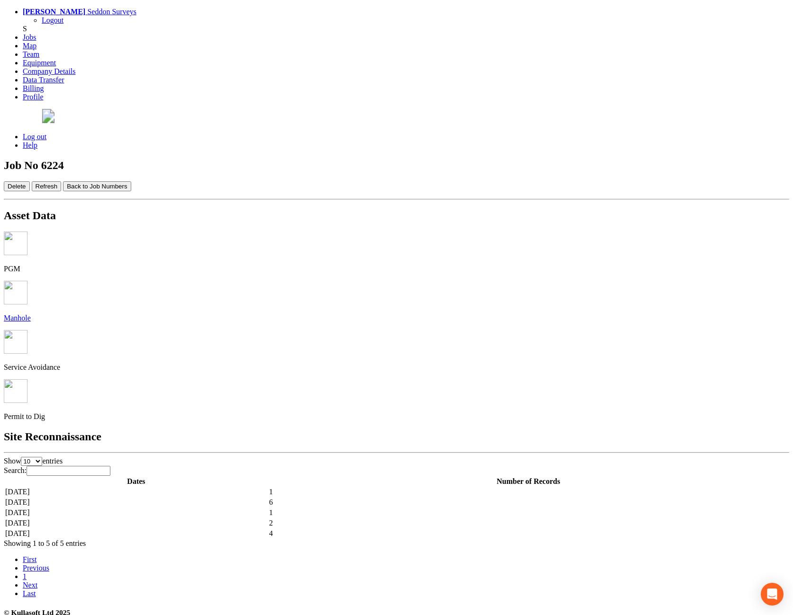
click at [258, 498] on td "[DATE]" at bounding box center [136, 502] width 263 height 9
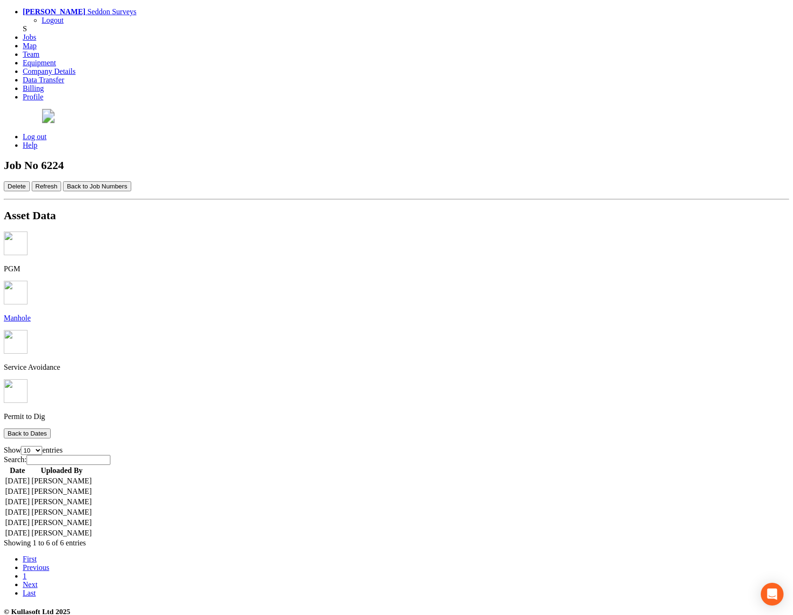
click at [30, 518] on td "[DATE]" at bounding box center [18, 522] width 26 height 9
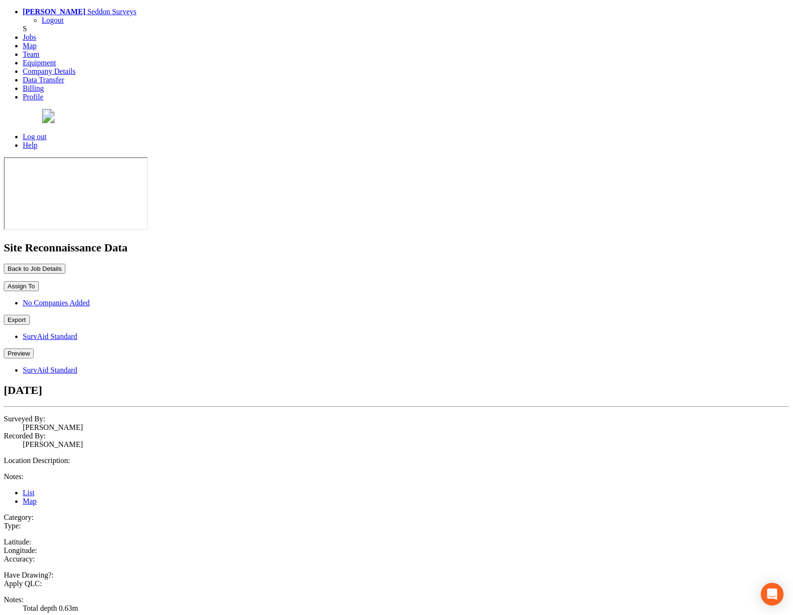
click at [65, 264] on button "Back to Job Details" at bounding box center [35, 269] width 62 height 10
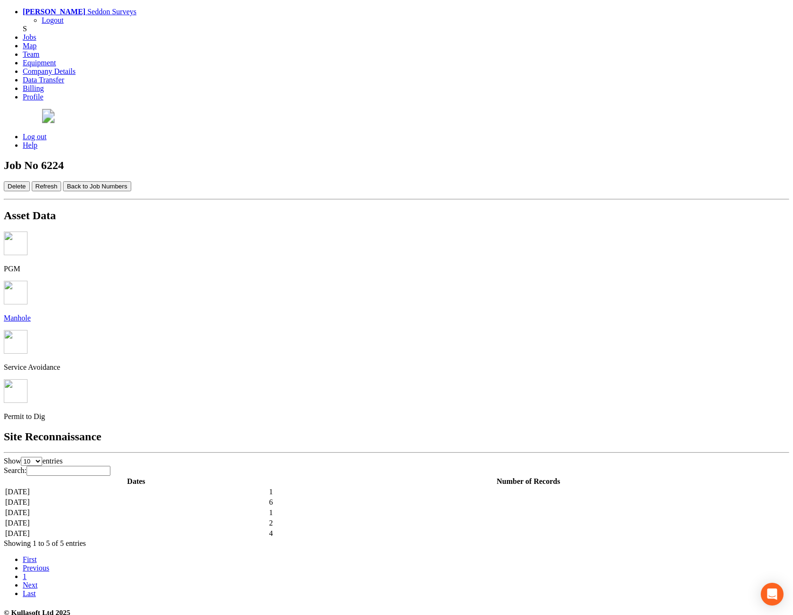
click at [247, 498] on td "[DATE]" at bounding box center [136, 502] width 263 height 9
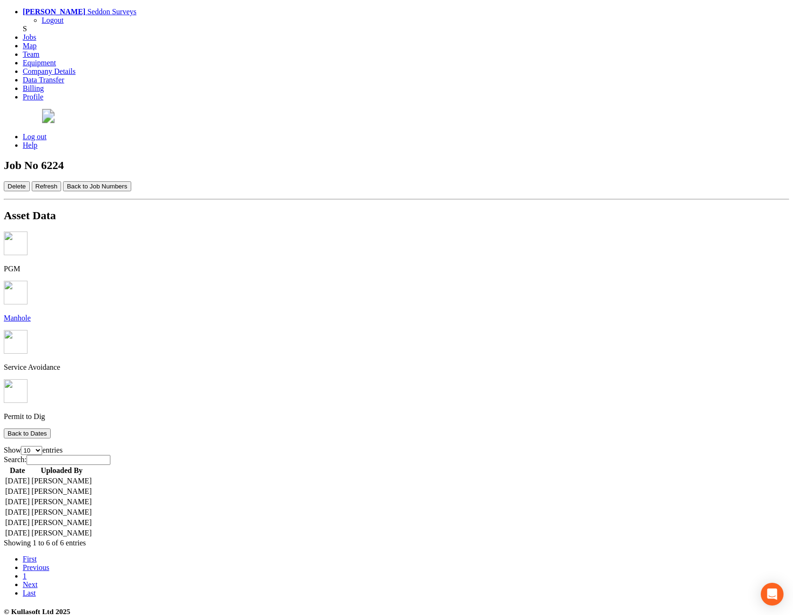
click at [30, 529] on td "[DATE]" at bounding box center [18, 533] width 26 height 9
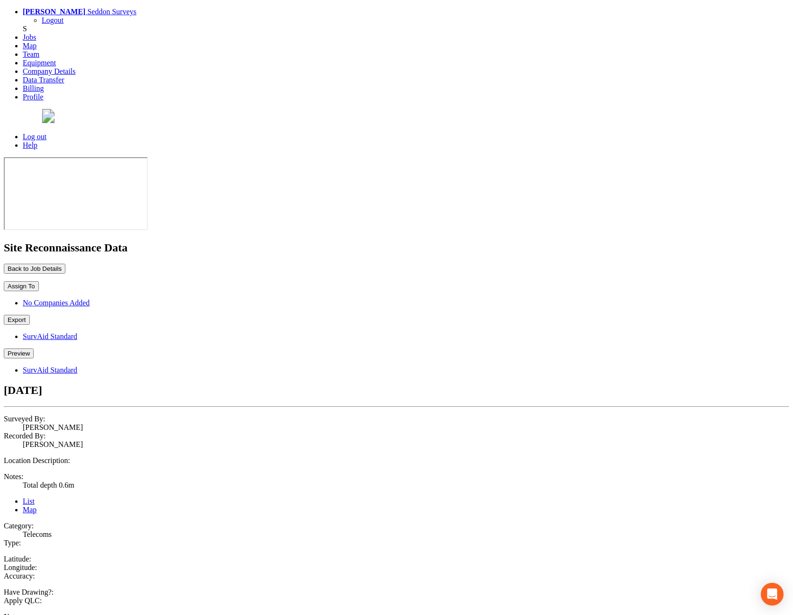
click at [65, 264] on button "Back to Job Details" at bounding box center [35, 269] width 62 height 10
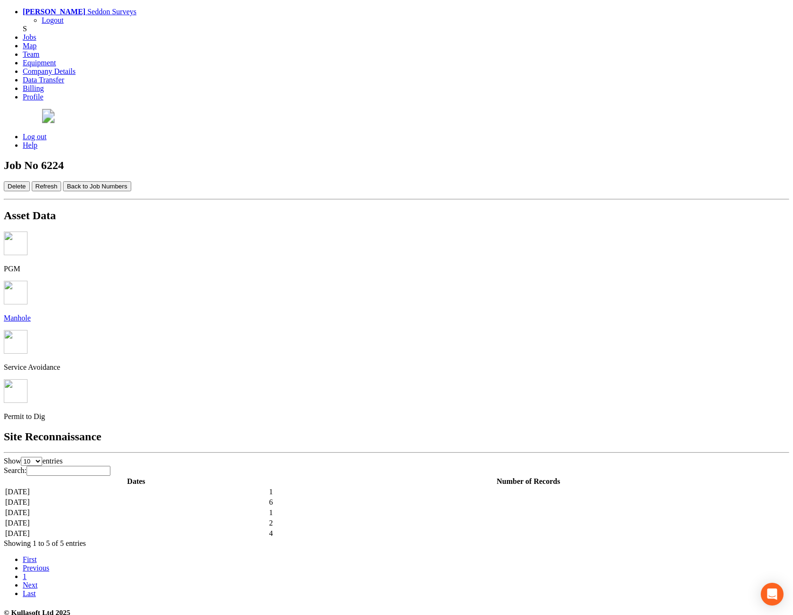
click at [200, 498] on td "[DATE]" at bounding box center [136, 502] width 263 height 9
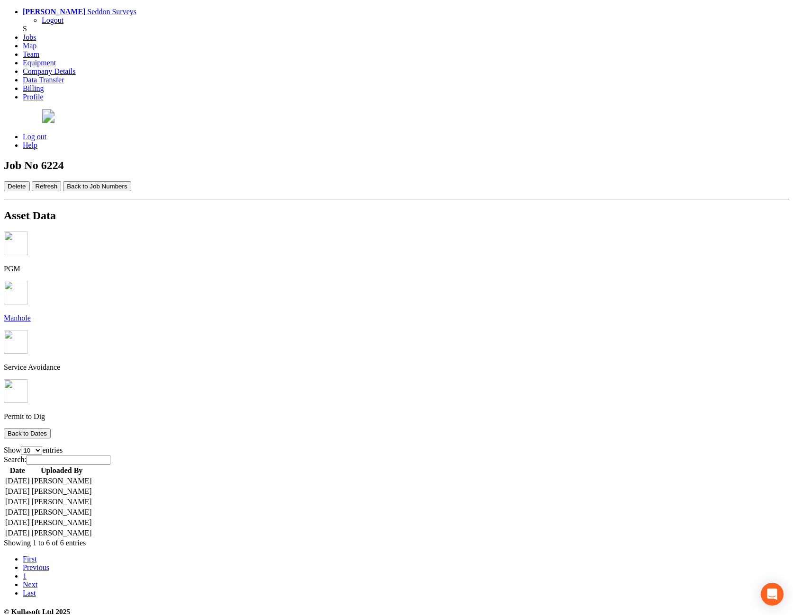
click at [30, 476] on td "[DATE]" at bounding box center [18, 480] width 26 height 9
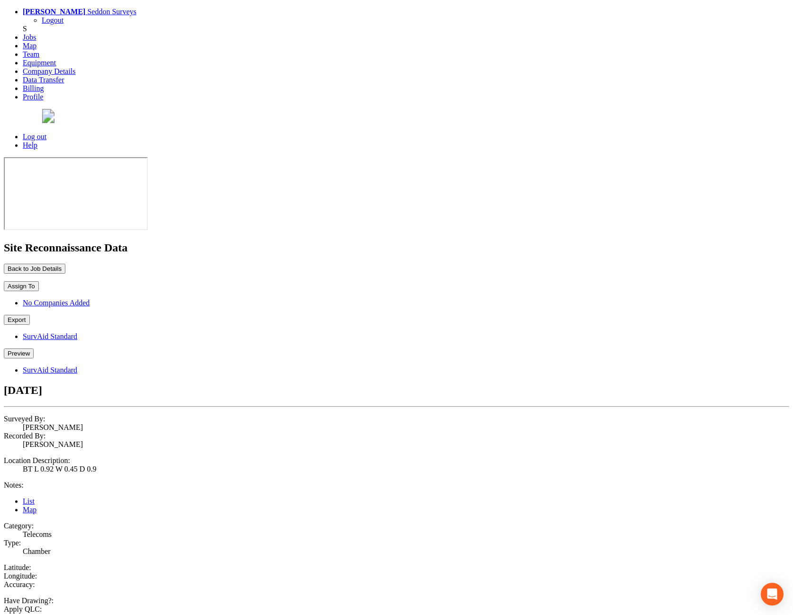
click at [65, 264] on button "Back to Job Details" at bounding box center [35, 269] width 62 height 10
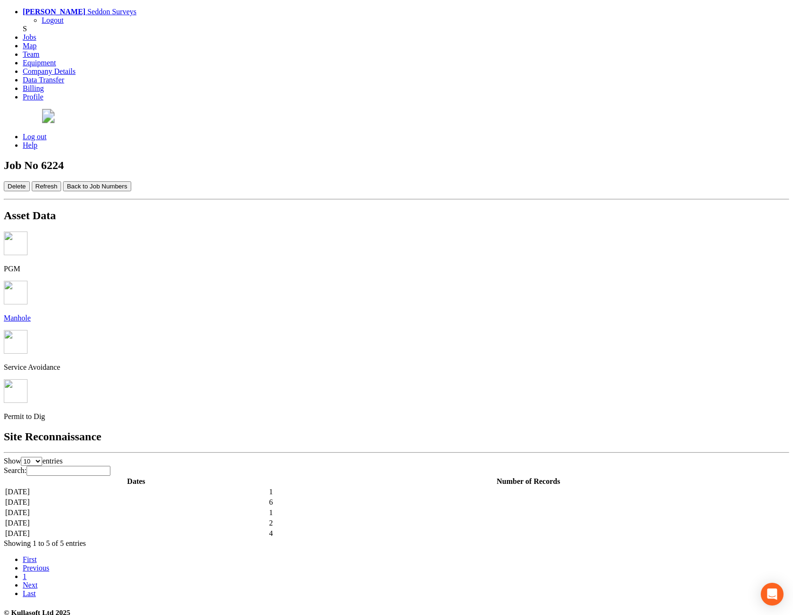
click at [201, 498] on td "[DATE]" at bounding box center [136, 502] width 263 height 9
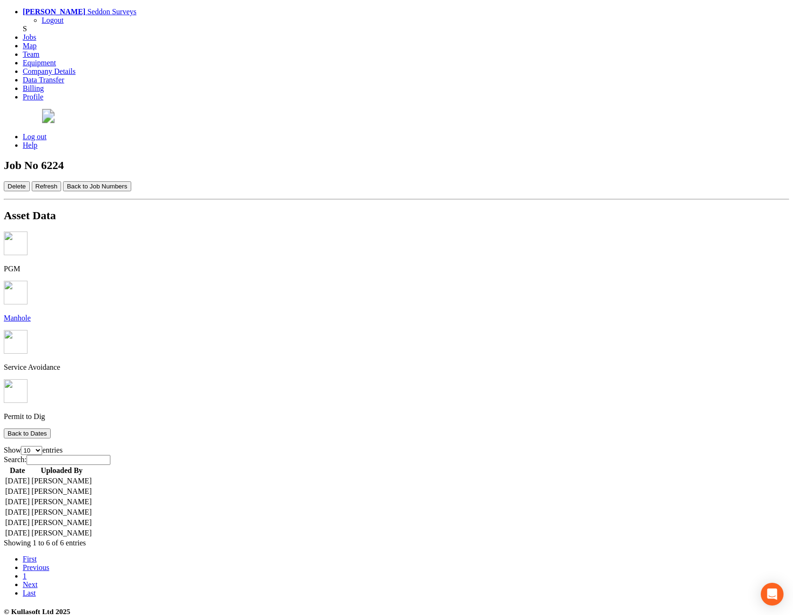
click at [30, 487] on td "[DATE]" at bounding box center [18, 491] width 26 height 9
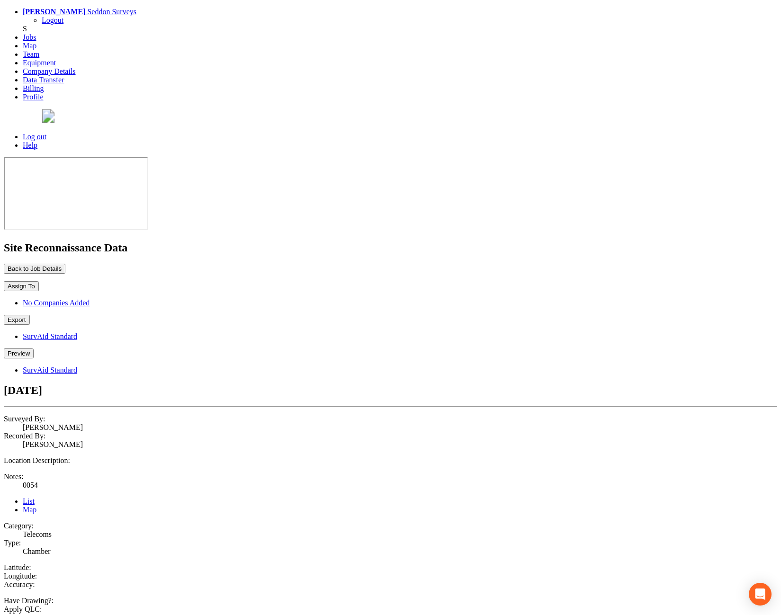
drag, startPoint x: 780, startPoint y: 472, endPoint x: 797, endPoint y: 471, distance: 16.1
click at [781, 471] on html "Jimmy Pewtress Seddon Surveys Logout S Jobs Map Team Equipment Company Details …" at bounding box center [390, 498] width 781 height 996
drag, startPoint x: 163, startPoint y: 90, endPoint x: 172, endPoint y: 102, distance: 14.6
click at [65, 264] on button "Back to Job Details" at bounding box center [35, 269] width 62 height 10
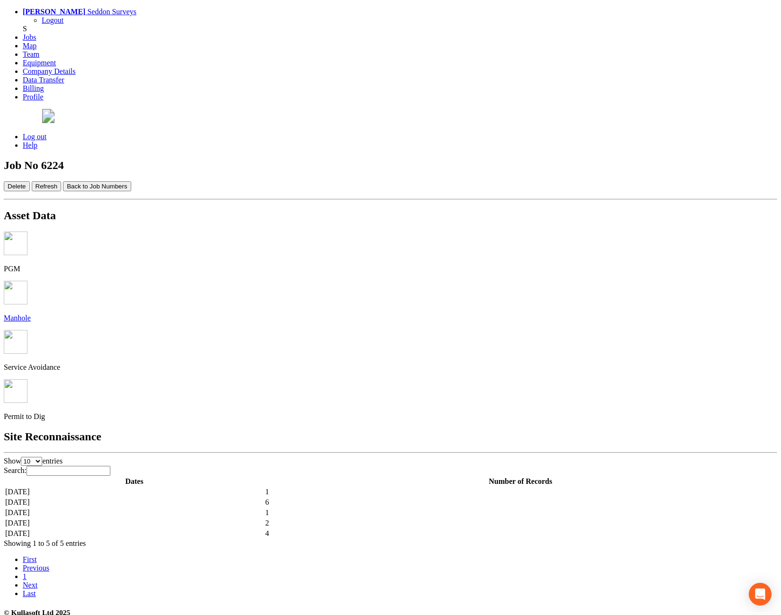
drag, startPoint x: 228, startPoint y: 314, endPoint x: 223, endPoint y: 313, distance: 5.4
click at [228, 498] on td "[DATE]" at bounding box center [134, 502] width 259 height 9
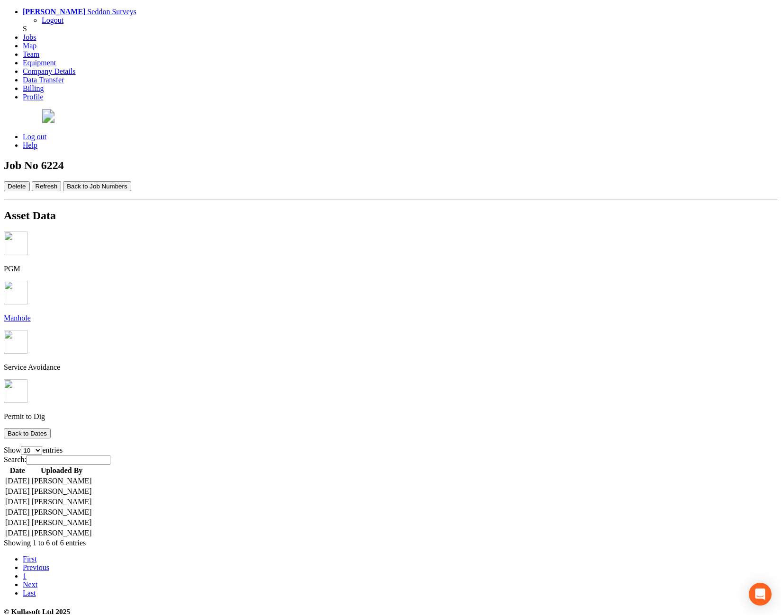
click at [30, 497] on td "[DATE]" at bounding box center [18, 501] width 26 height 9
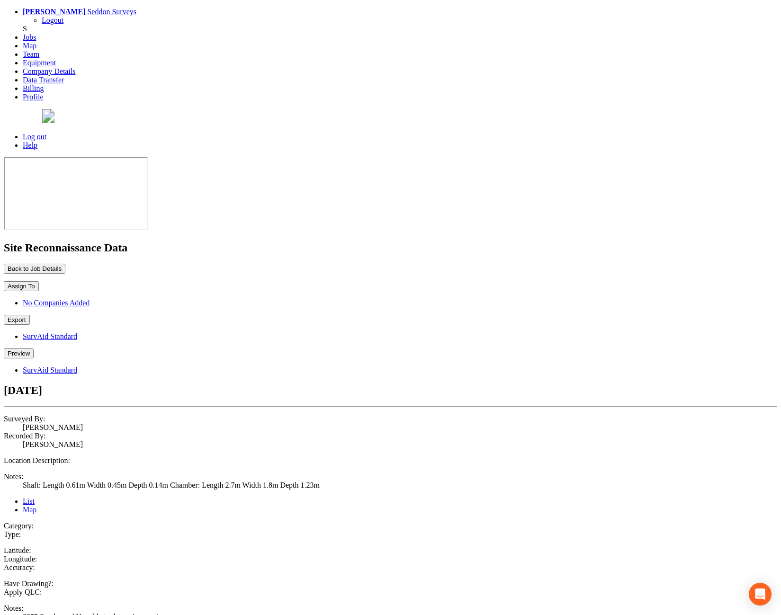
click at [65, 264] on button "Back to Job Details" at bounding box center [35, 269] width 62 height 10
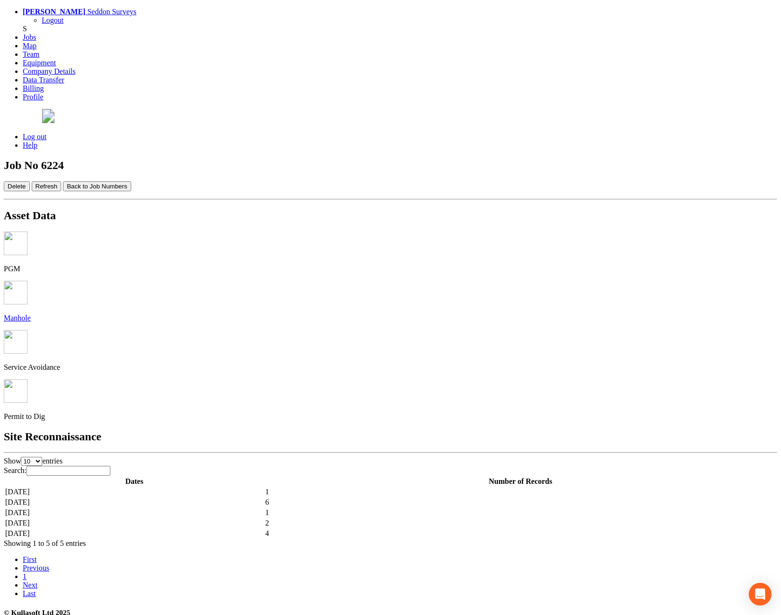
click at [233, 498] on td "[DATE]" at bounding box center [134, 502] width 259 height 9
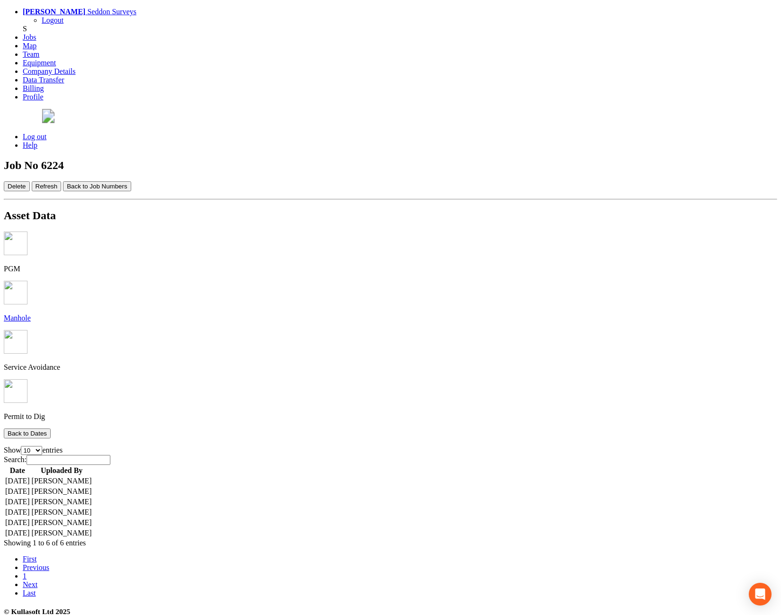
click at [30, 508] on td "[DATE]" at bounding box center [18, 512] width 26 height 9
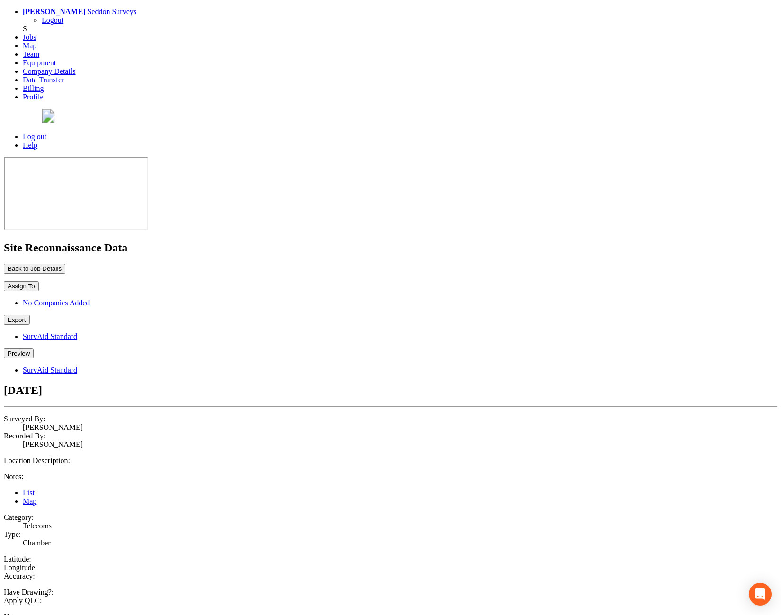
click at [65, 264] on button "Back to Job Details" at bounding box center [35, 269] width 62 height 10
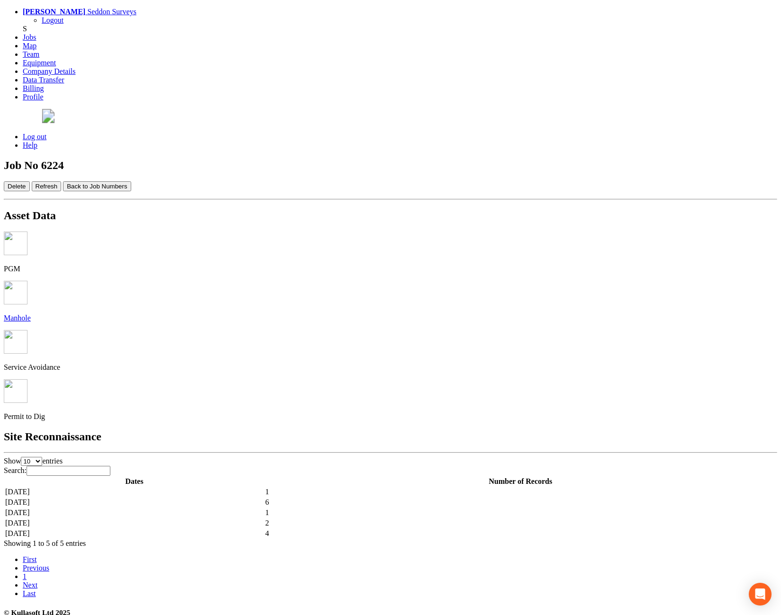
click at [209, 498] on td "[DATE]" at bounding box center [134, 502] width 259 height 9
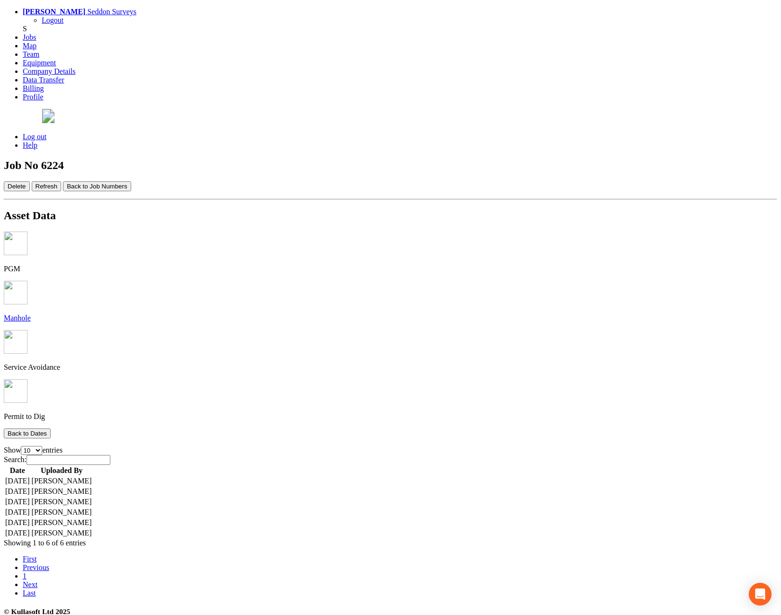
click at [30, 497] on td "[DATE]" at bounding box center [18, 501] width 26 height 9
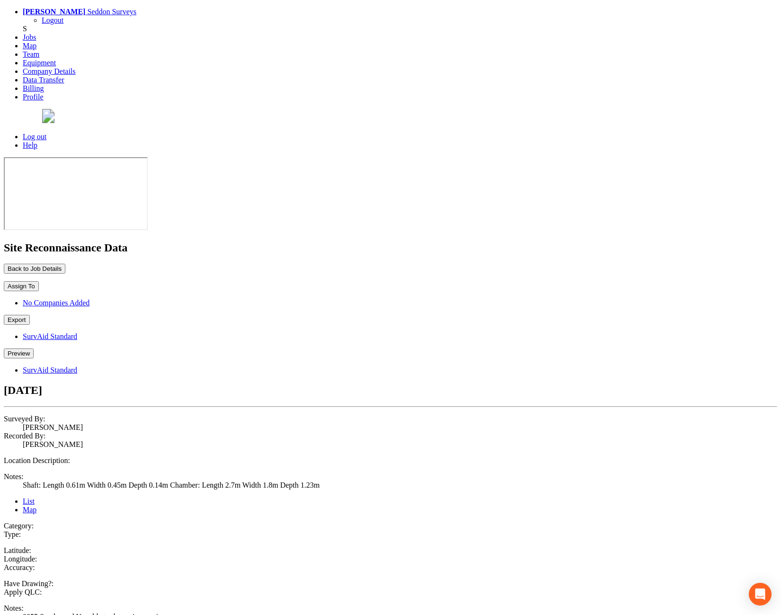
click at [65, 264] on button "Back to Job Details" at bounding box center [35, 269] width 62 height 10
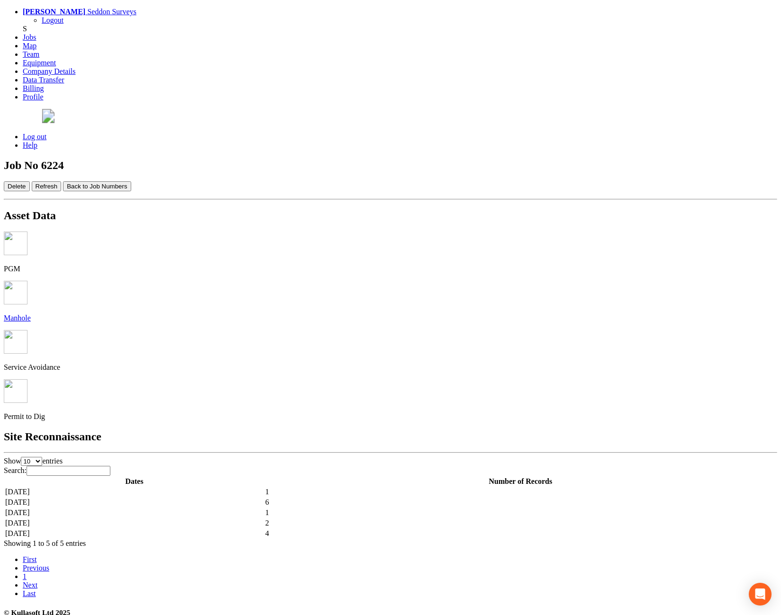
click at [201, 498] on td "[DATE]" at bounding box center [134, 502] width 259 height 9
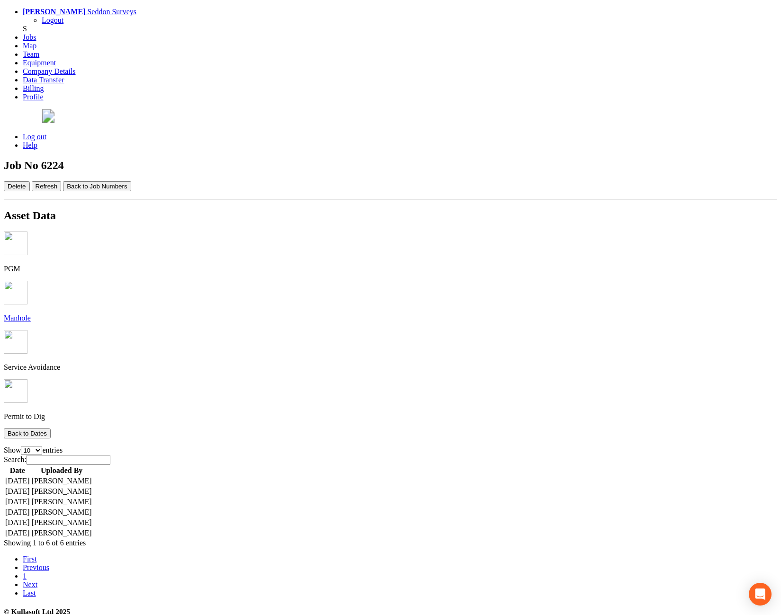
click at [30, 497] on td "[DATE]" at bounding box center [18, 501] width 26 height 9
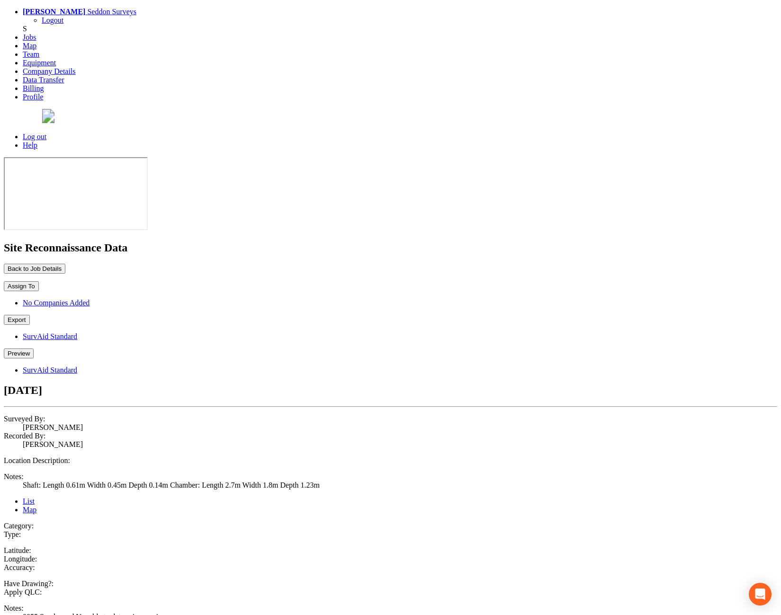
click at [65, 264] on button "Back to Job Details" at bounding box center [35, 269] width 62 height 10
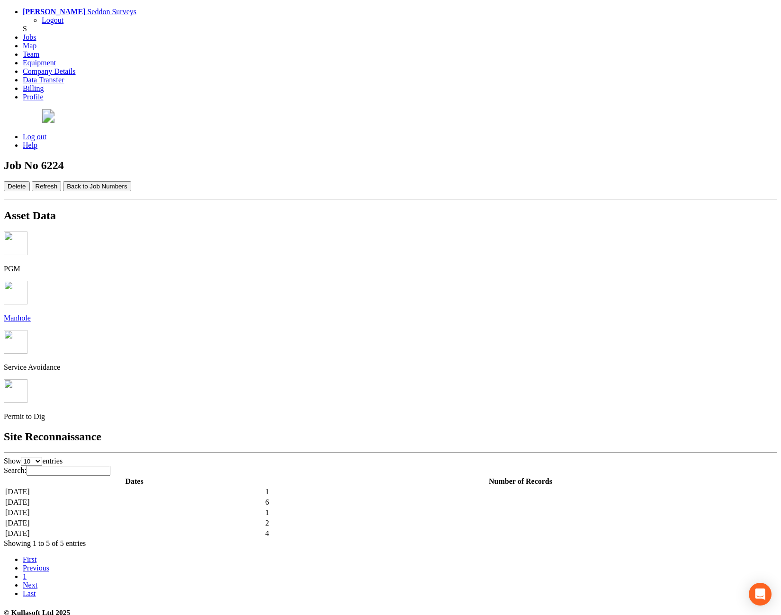
click at [216, 498] on td "[DATE]" at bounding box center [134, 502] width 259 height 9
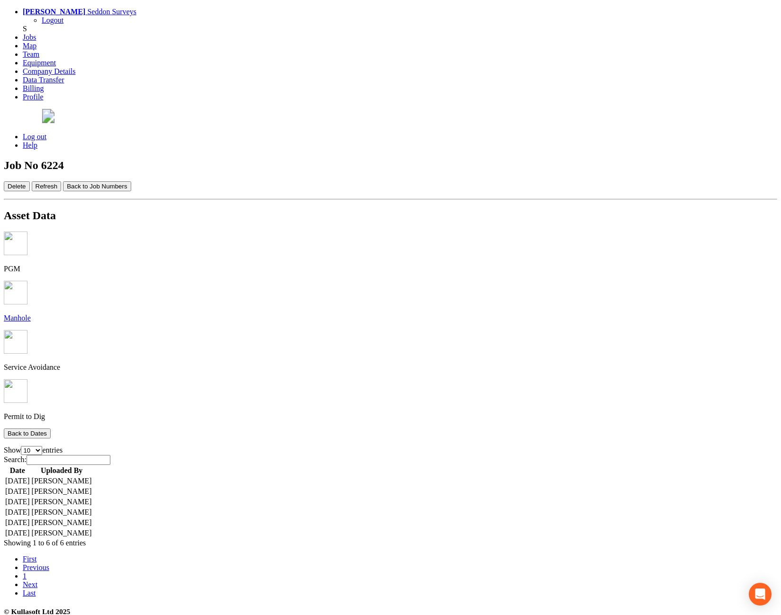
click at [30, 508] on td "[DATE]" at bounding box center [18, 512] width 26 height 9
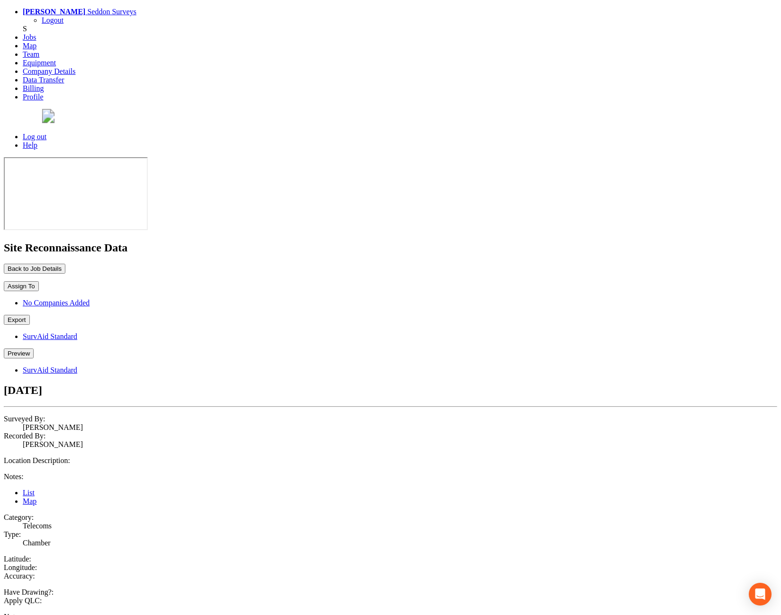
click at [65, 264] on button "Back to Job Details" at bounding box center [35, 269] width 62 height 10
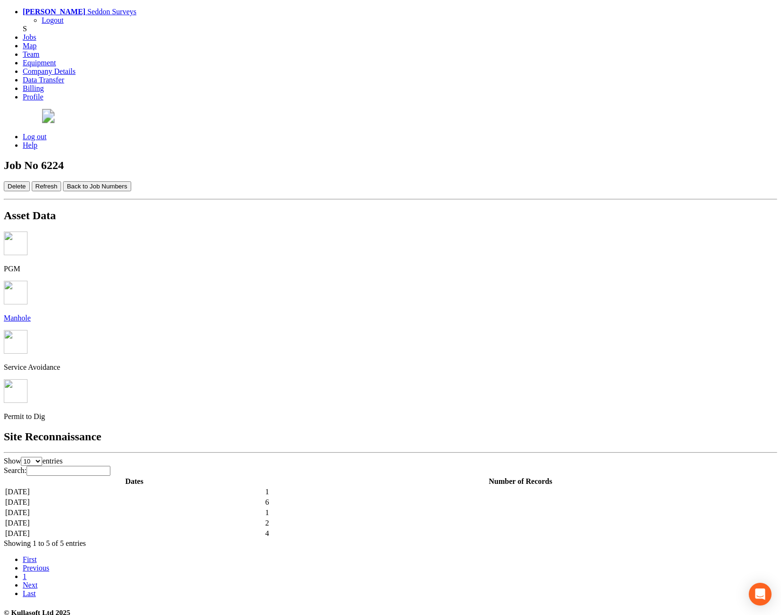
click at [220, 498] on td "[DATE]" at bounding box center [134, 502] width 259 height 9
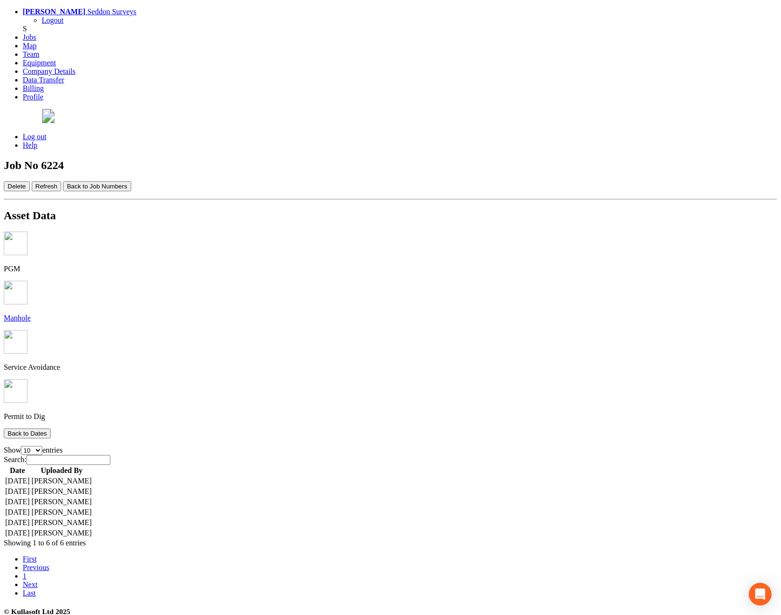
click at [30, 518] on td "[DATE]" at bounding box center [18, 522] width 26 height 9
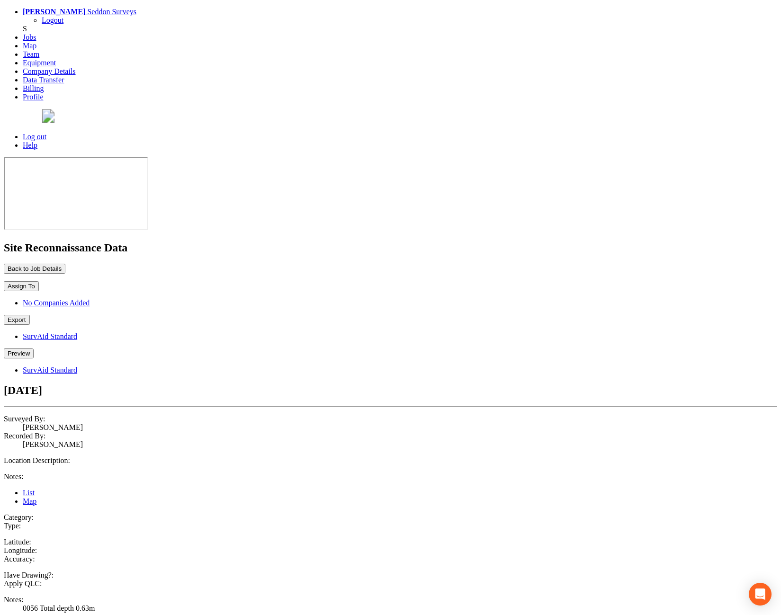
click at [65, 264] on button "Back to Job Details" at bounding box center [35, 269] width 62 height 10
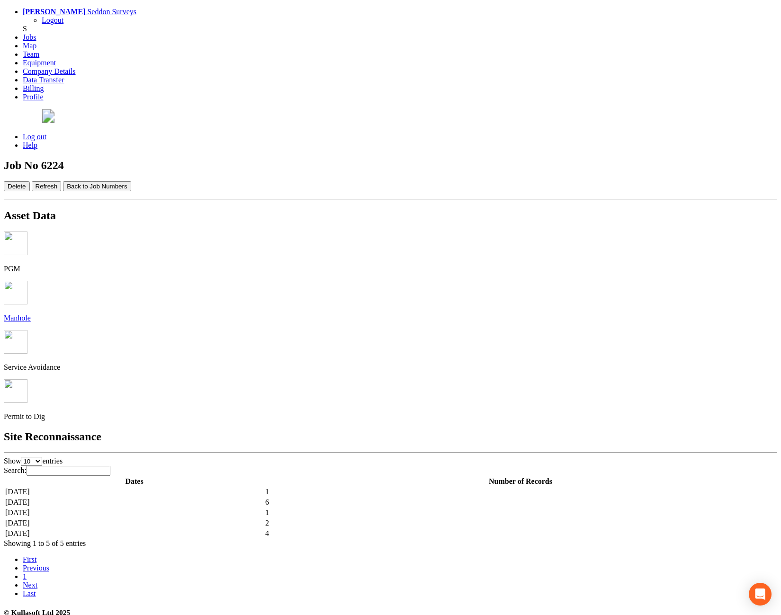
click at [27, 281] on img at bounding box center [16, 293] width 24 height 24
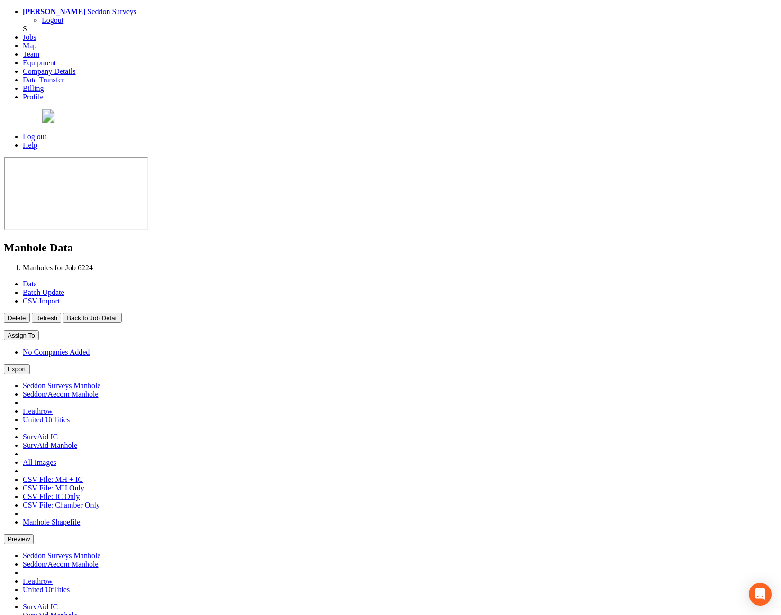
type input "[DATE]"
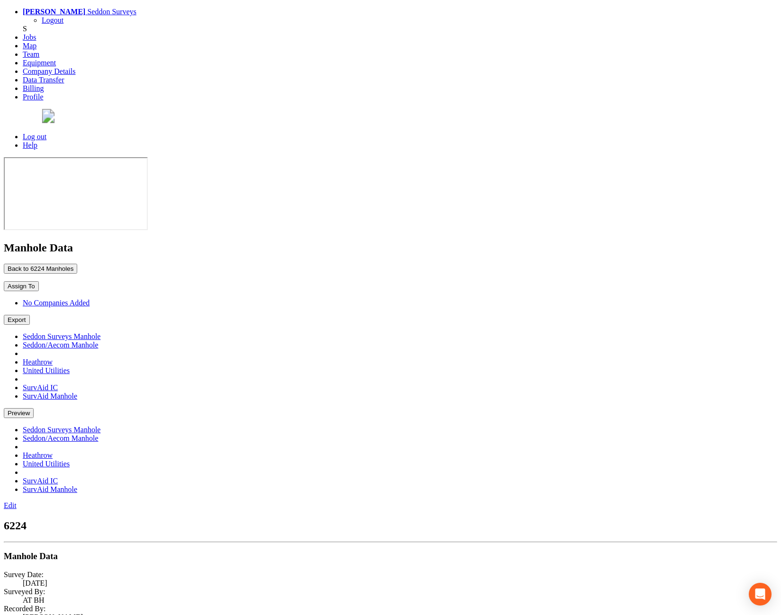
click at [34, 408] on button "Preview" at bounding box center [19, 413] width 30 height 10
click at [100, 426] on link "Seddon Surveys Manhole" at bounding box center [62, 430] width 78 height 8
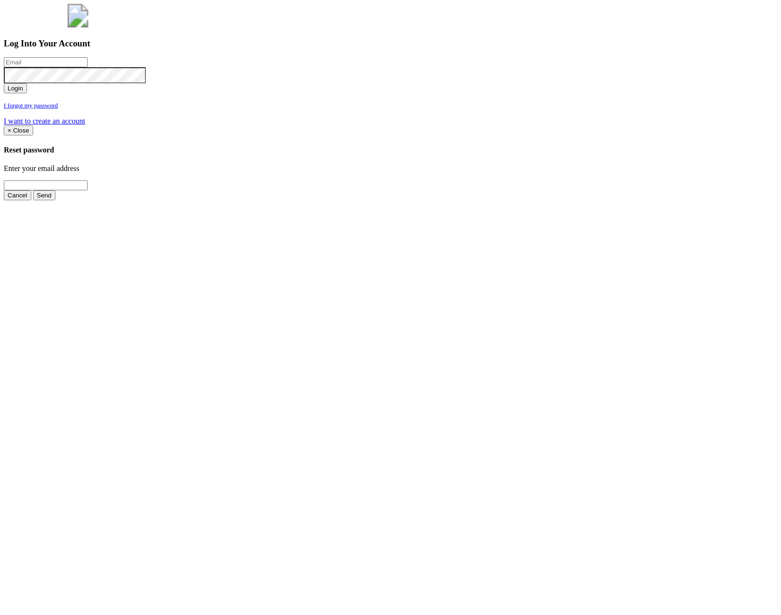
click at [88, 67] on input "email" at bounding box center [46, 62] width 84 height 10
type input "[PERSON_NAME][EMAIL_ADDRESS][PERSON_NAME][DOMAIN_NAME]"
click at [27, 93] on button "Login" at bounding box center [15, 88] width 23 height 10
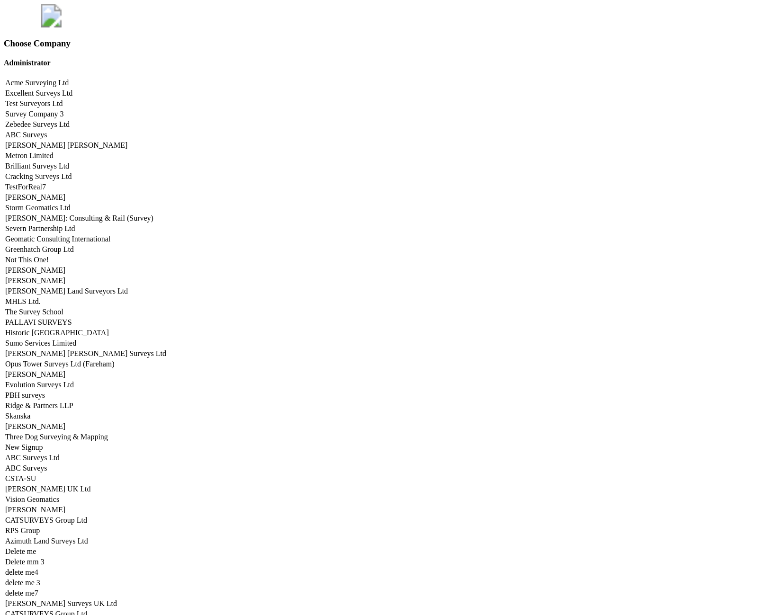
scroll to position [3962, 0]
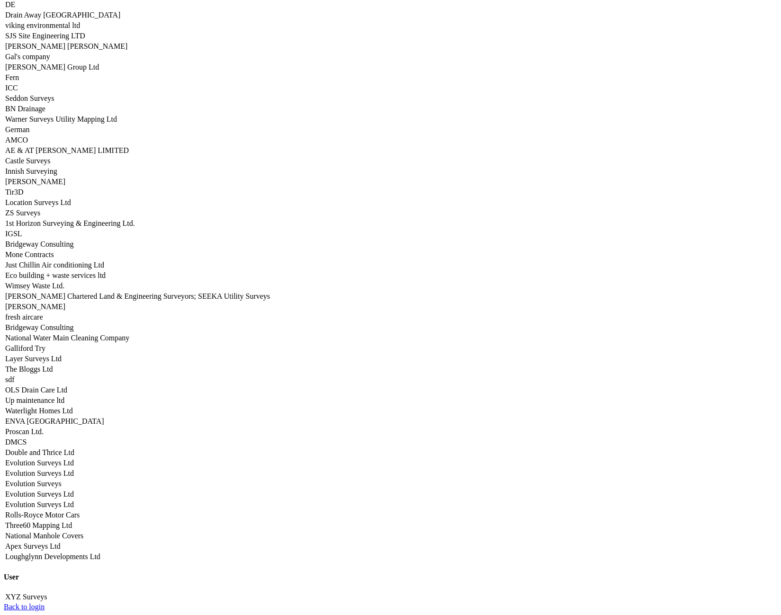
click at [54, 102] on link "Seddon Surveys" at bounding box center [29, 98] width 49 height 8
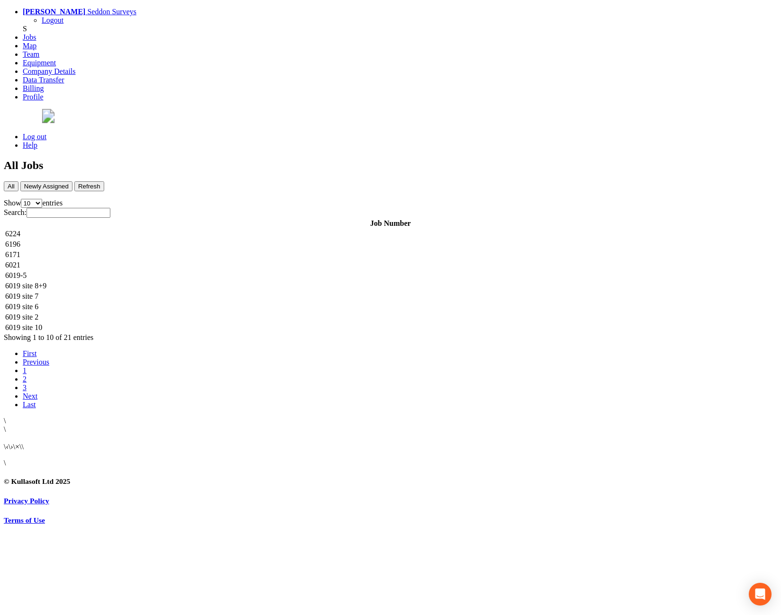
click at [164, 229] on td "6224" at bounding box center [390, 233] width 771 height 9
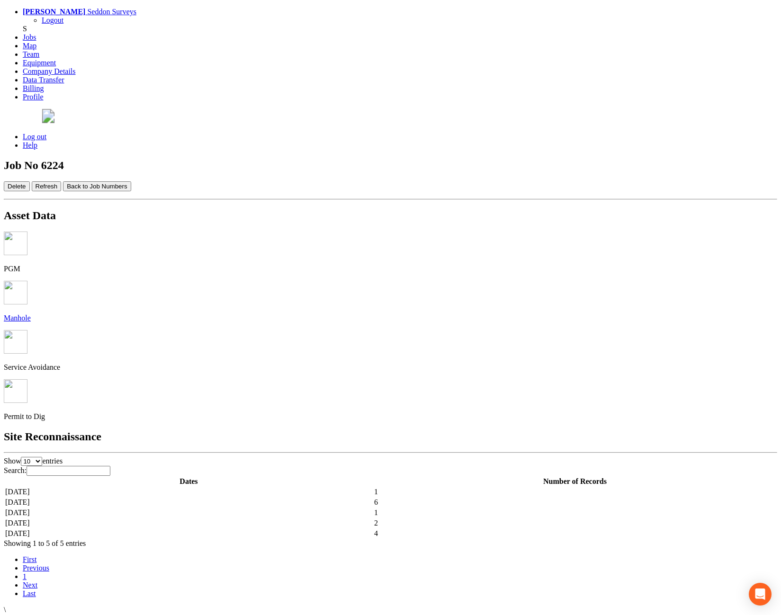
click at [27, 281] on img at bounding box center [16, 293] width 24 height 24
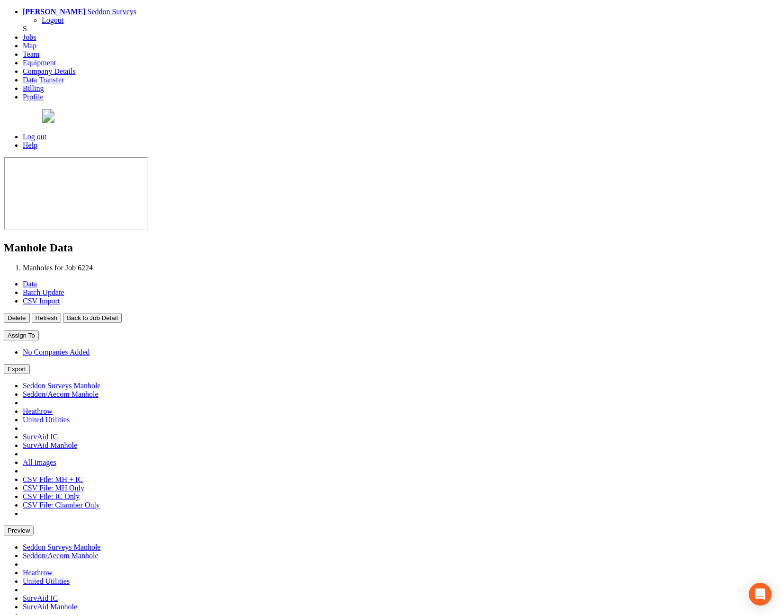
type input "[DATE]"
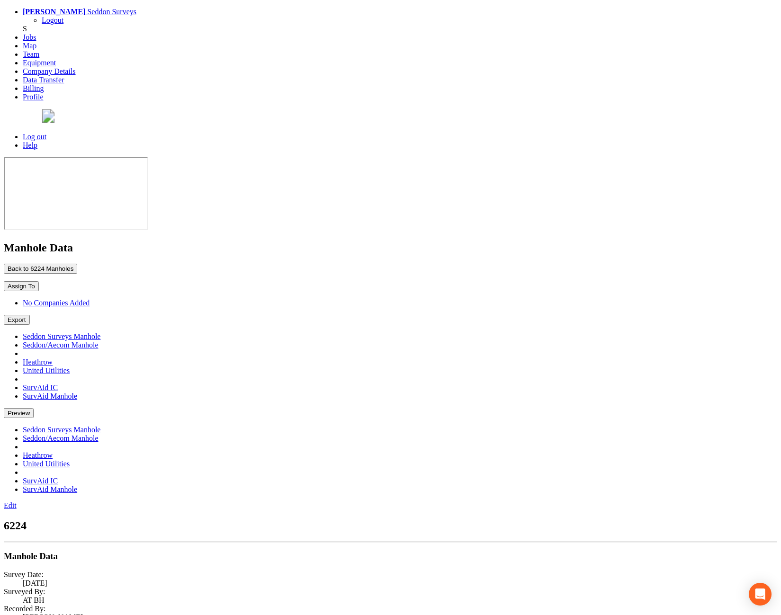
click at [34, 408] on button "Preview" at bounding box center [19, 413] width 30 height 10
click at [100, 426] on link "Seddon Surveys Manhole" at bounding box center [62, 430] width 78 height 8
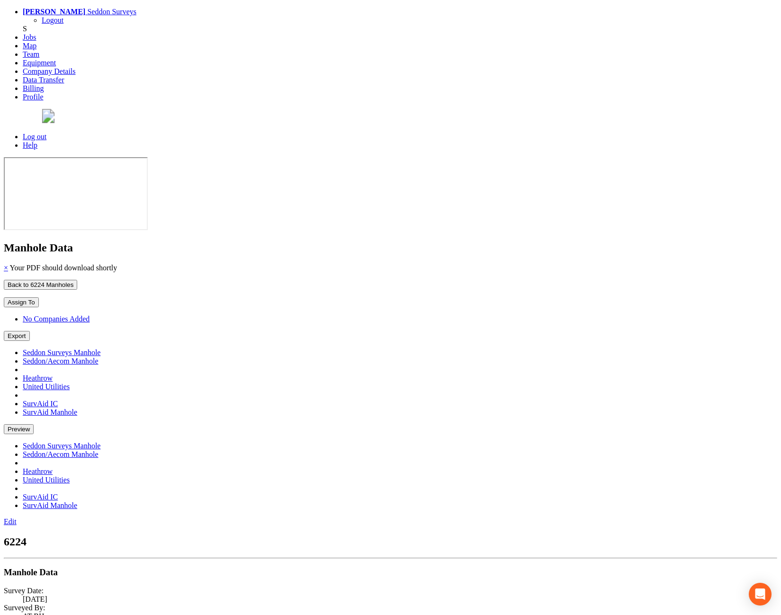
click at [34, 424] on button "Preview" at bounding box center [19, 429] width 30 height 10
click at [100, 442] on link "Seddon Surveys Manhole" at bounding box center [62, 446] width 78 height 8
